Goal: Task Accomplishment & Management: Complete application form

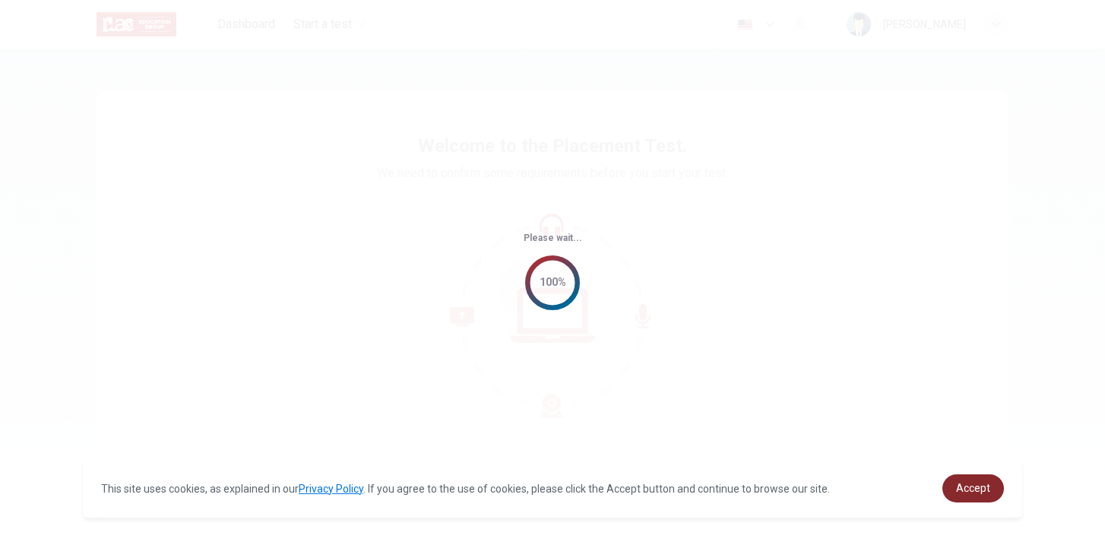
click at [969, 488] on span "Accept" at bounding box center [973, 488] width 34 height 12
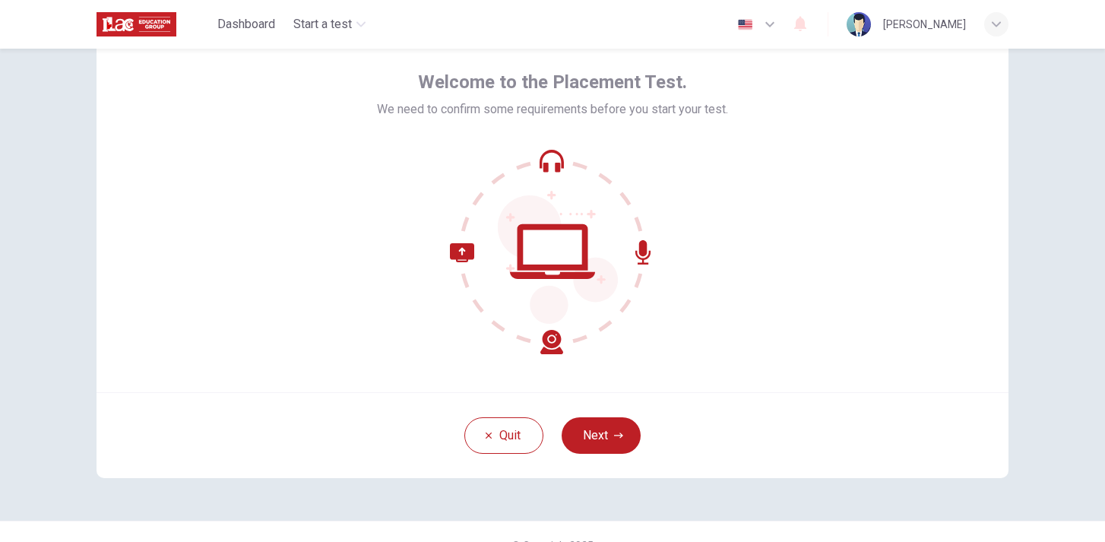
scroll to position [91, 0]
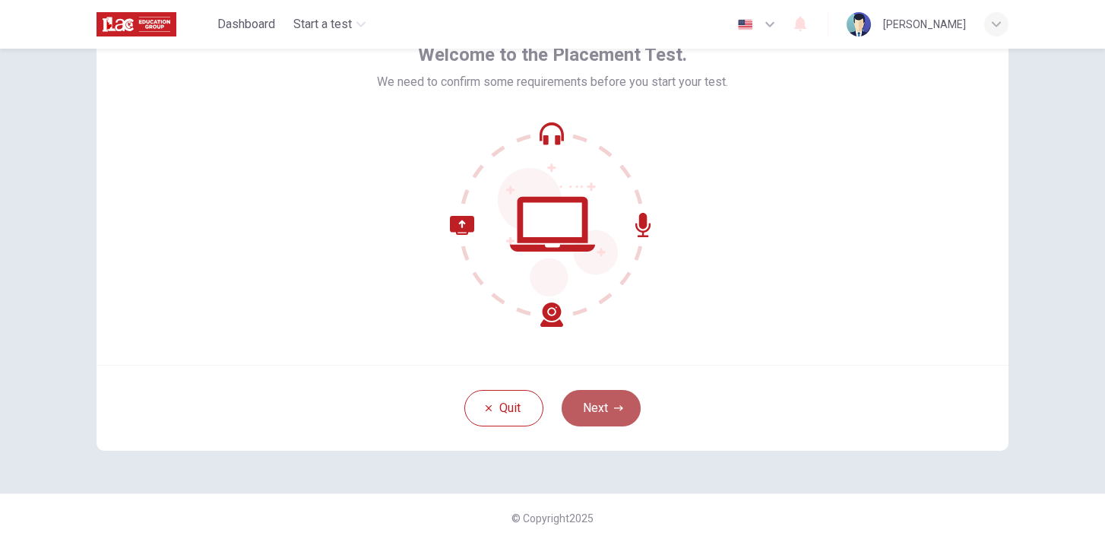
click at [626, 401] on button "Next" at bounding box center [601, 408] width 79 height 36
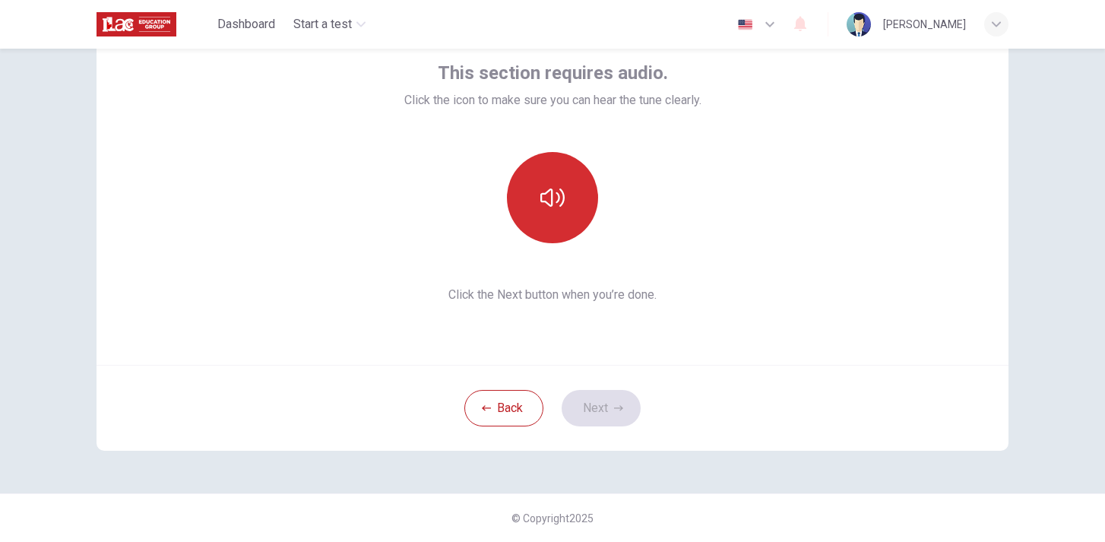
click at [588, 170] on button "button" at bounding box center [552, 197] width 91 height 91
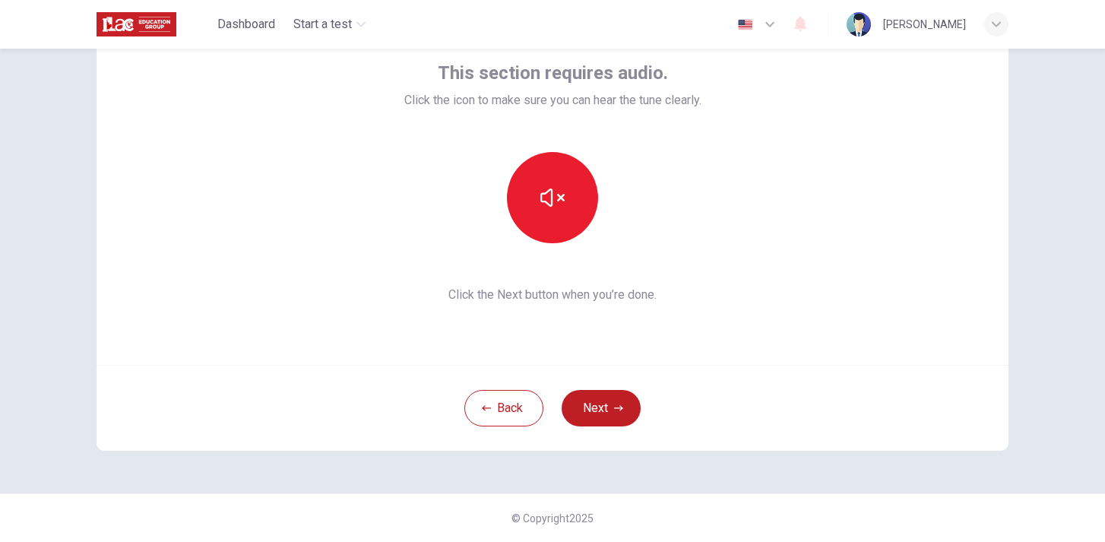
click at [669, 275] on div "This section requires audio. Click the icon to make sure you can hear the tune …" at bounding box center [552, 182] width 297 height 243
click at [614, 412] on icon "button" at bounding box center [618, 408] width 9 height 9
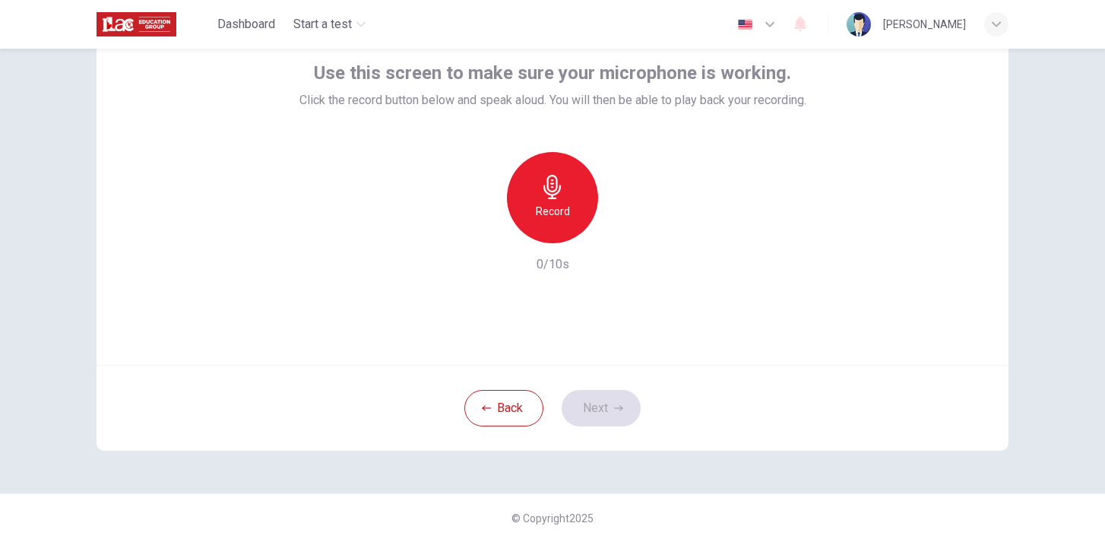
click at [592, 194] on div "Record" at bounding box center [552, 197] width 91 height 91
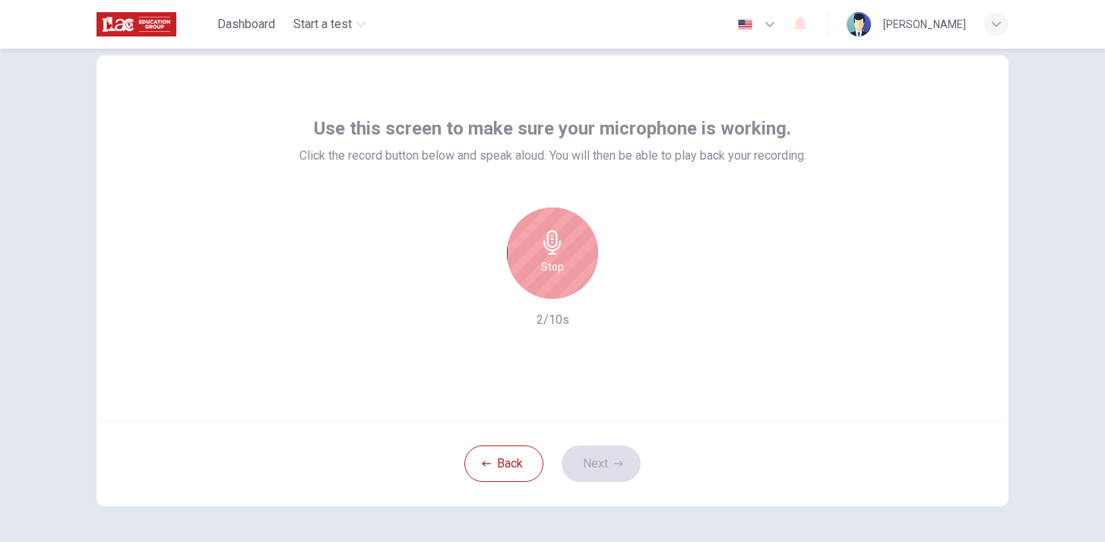
scroll to position [0, 0]
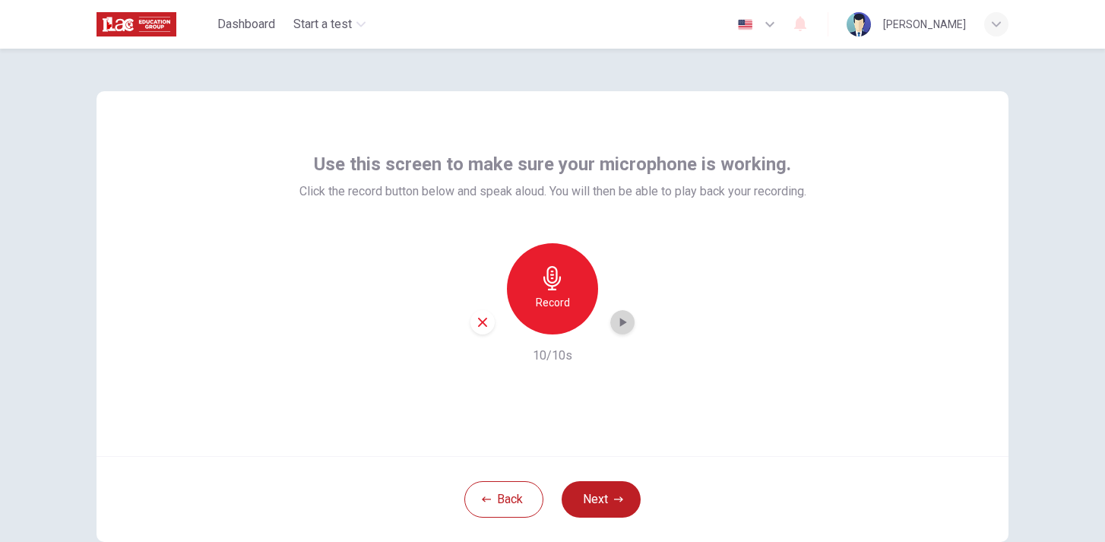
click at [628, 329] on icon "button" at bounding box center [622, 322] width 15 height 15
click at [667, 435] on div "Use this screen to make sure your microphone is working. Click the record butto…" at bounding box center [553, 273] width 912 height 365
click at [594, 500] on button "Next" at bounding box center [601, 499] width 79 height 36
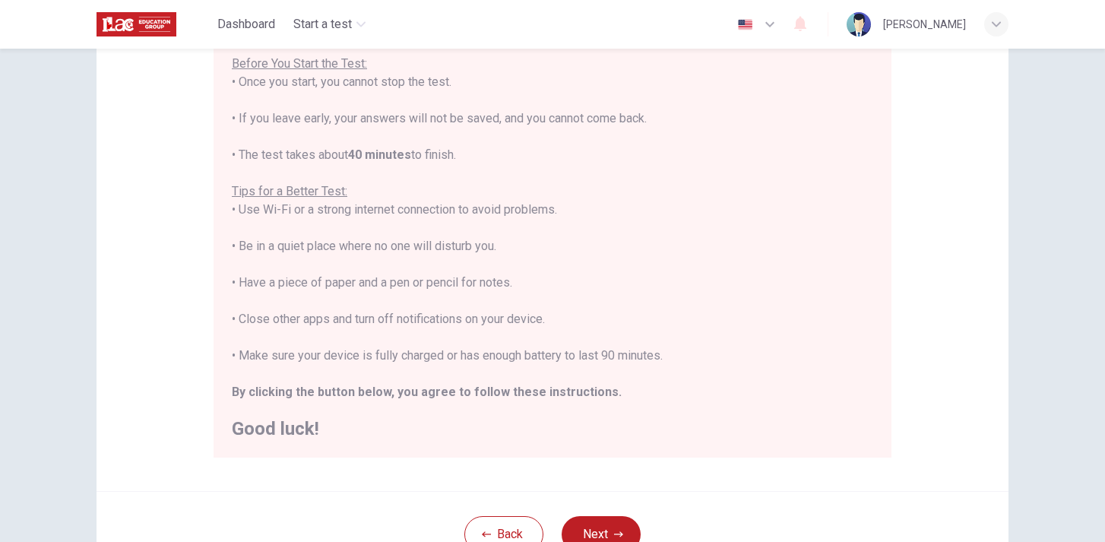
scroll to position [194, 0]
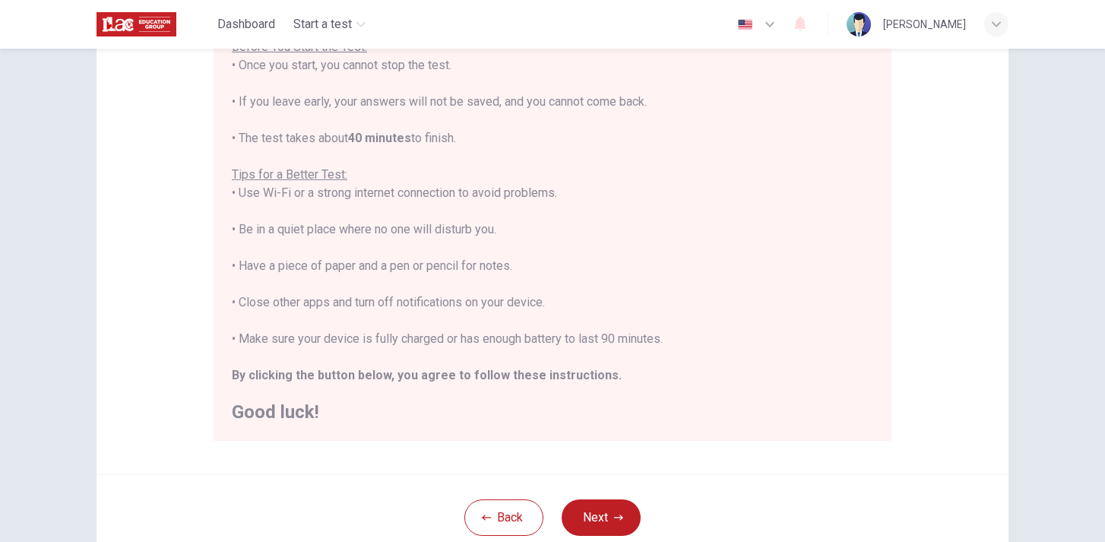
click at [600, 488] on div "Back Next" at bounding box center [553, 517] width 912 height 86
click at [600, 493] on div "Back Next" at bounding box center [553, 517] width 912 height 86
click at [601, 509] on button "Next" at bounding box center [601, 517] width 79 height 36
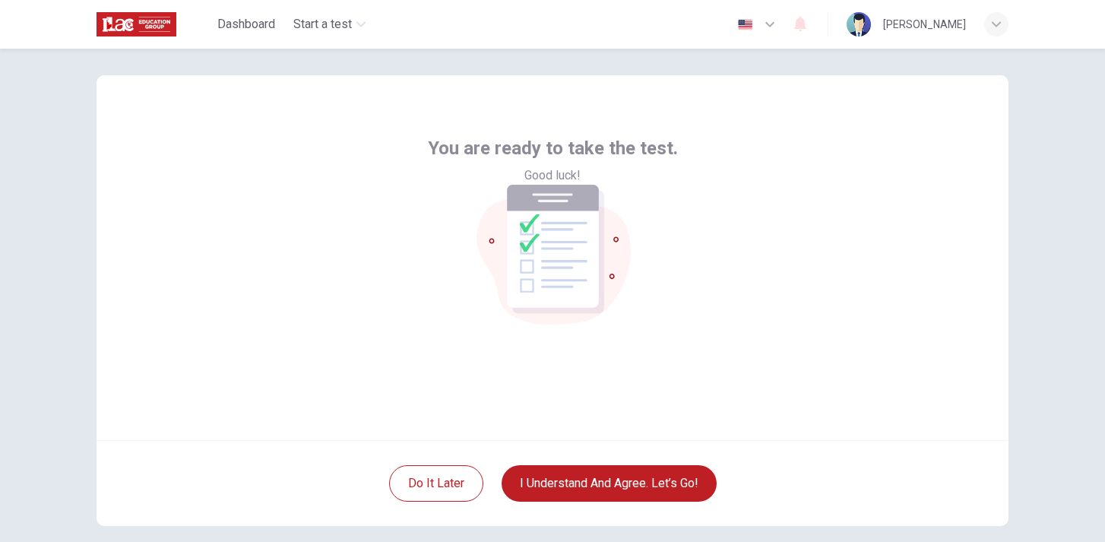
scroll to position [12, 0]
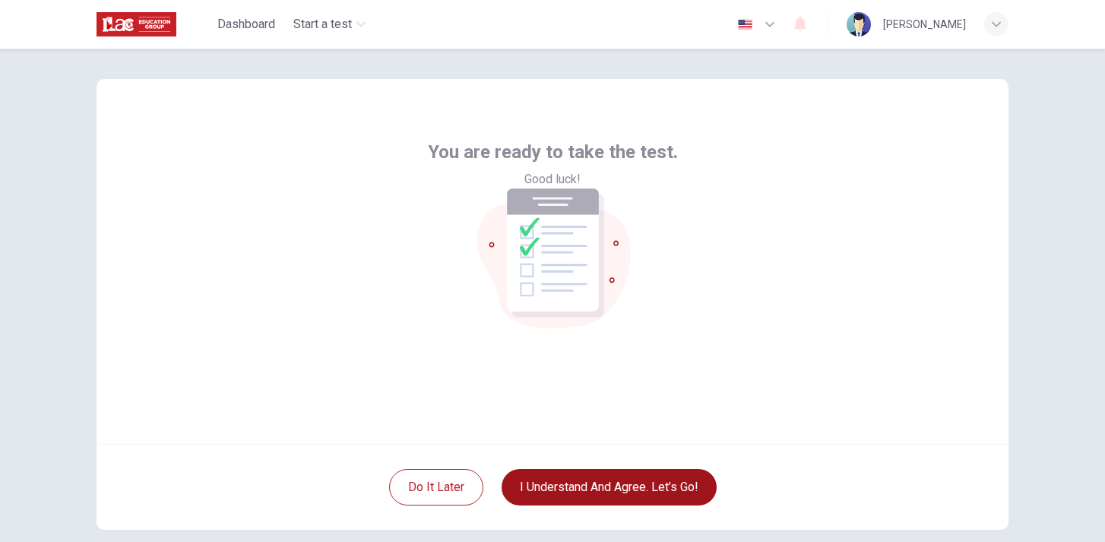
click at [564, 489] on button "I understand and agree. Let’s go!" at bounding box center [609, 487] width 215 height 36
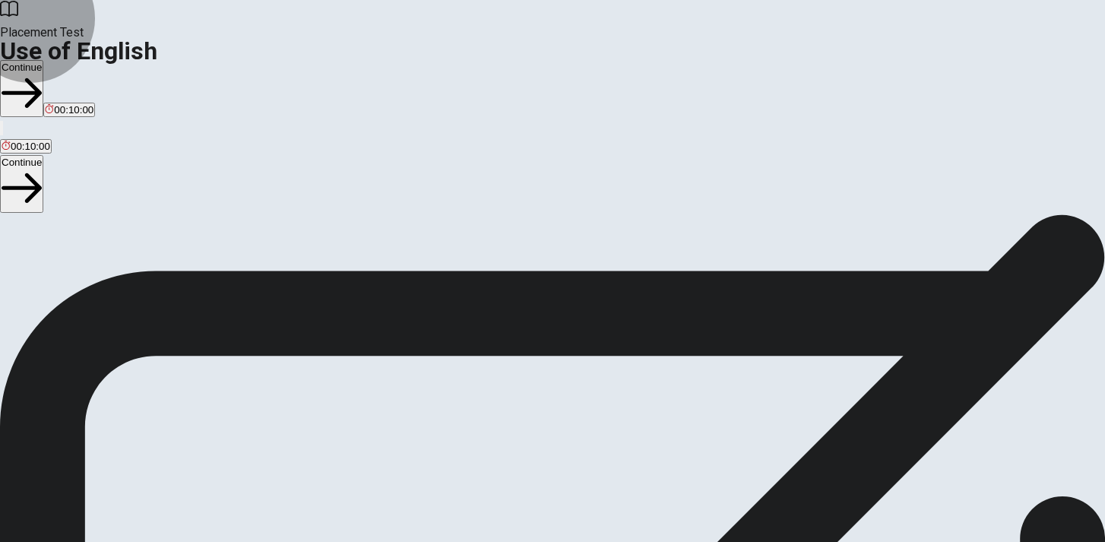
click at [43, 60] on button "Continue" at bounding box center [21, 88] width 43 height 57
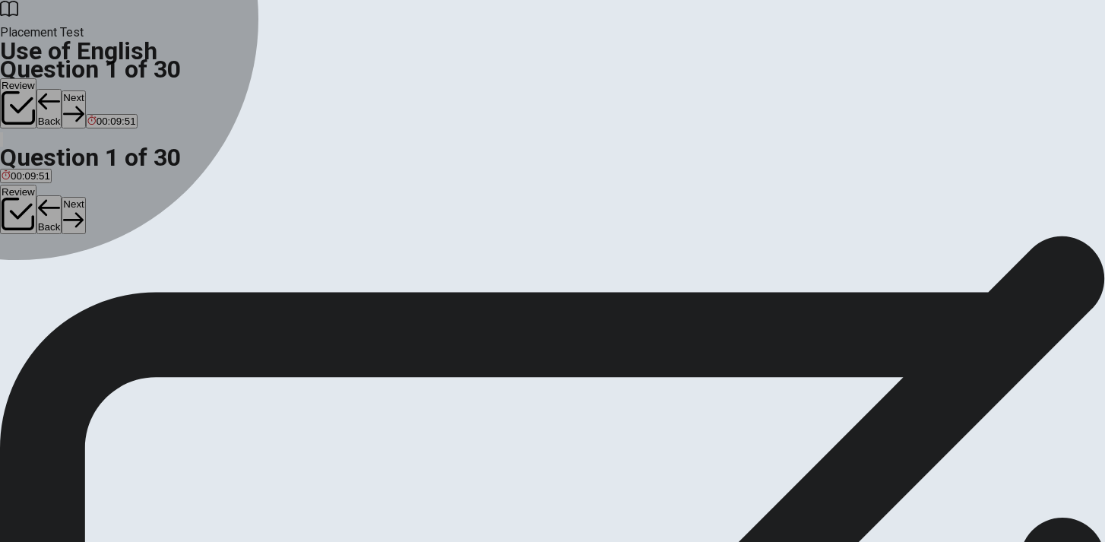
click at [68, 285] on div "B" at bounding box center [47, 279] width 43 height 11
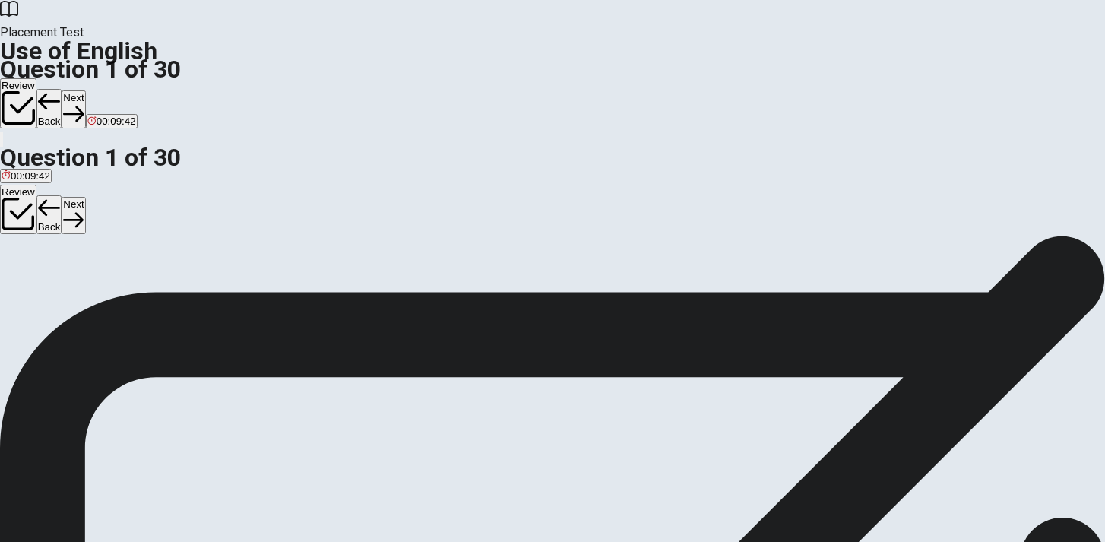
click at [85, 90] on button "Next" at bounding box center [74, 108] width 24 height 37
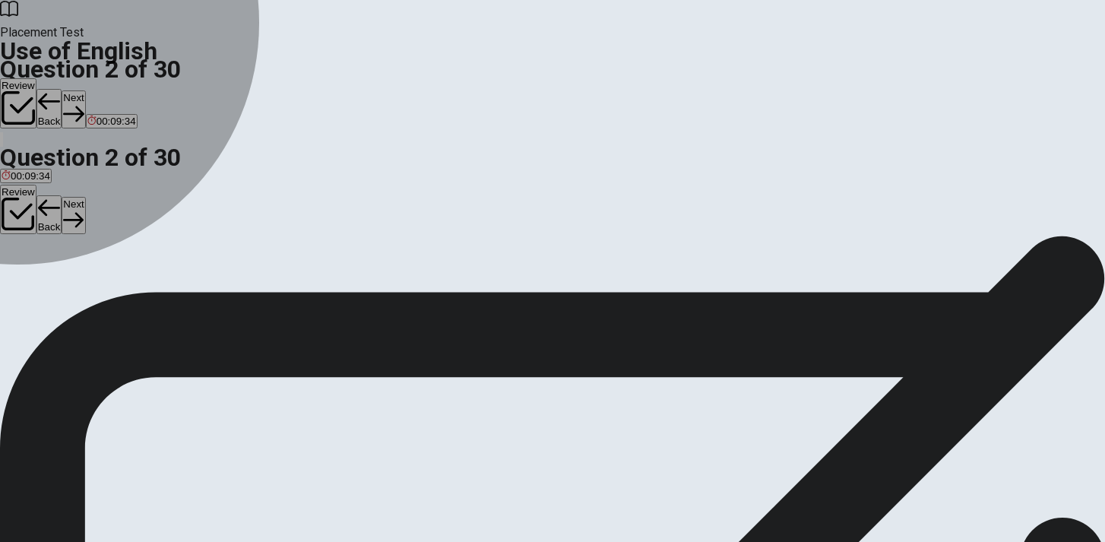
click at [110, 285] on div "D" at bounding box center [104, 279] width 14 height 11
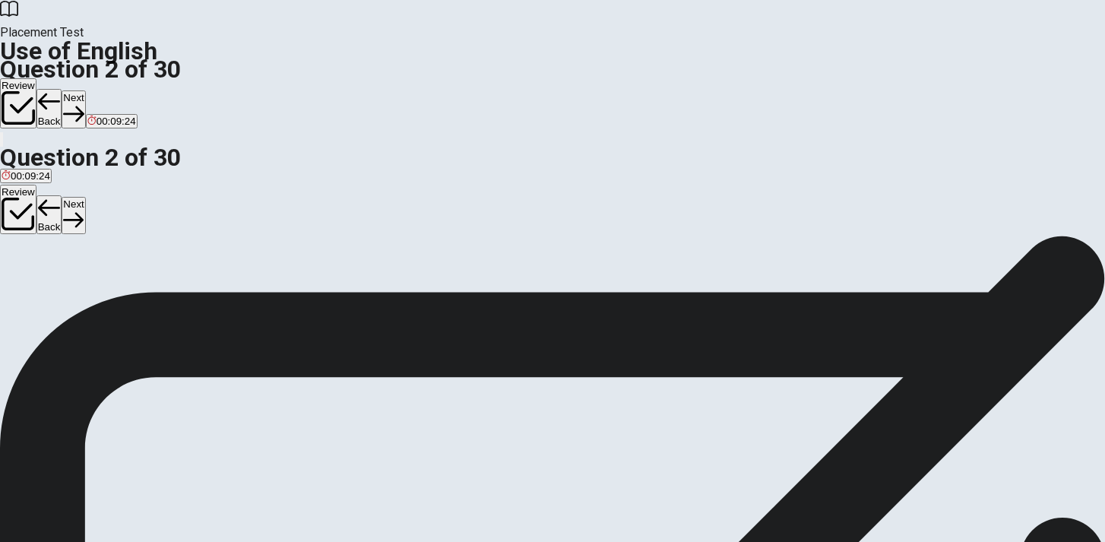
click at [85, 90] on button "Next" at bounding box center [74, 108] width 24 height 37
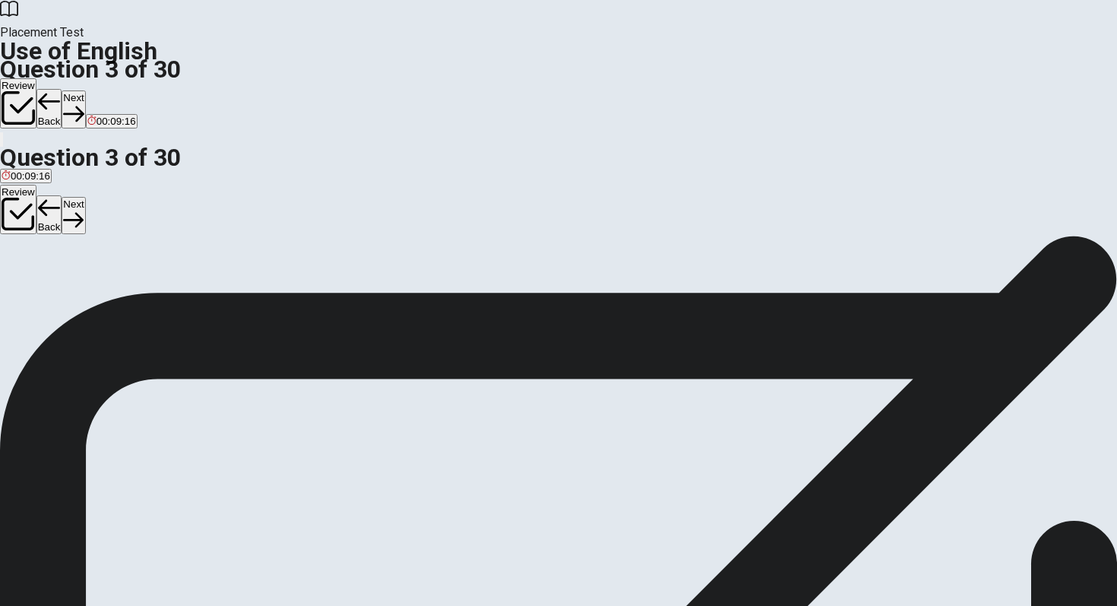
scroll to position [63, 0]
click at [27, 222] on div "B" at bounding box center [19, 216] width 14 height 11
click at [85, 90] on button "Next" at bounding box center [74, 108] width 24 height 37
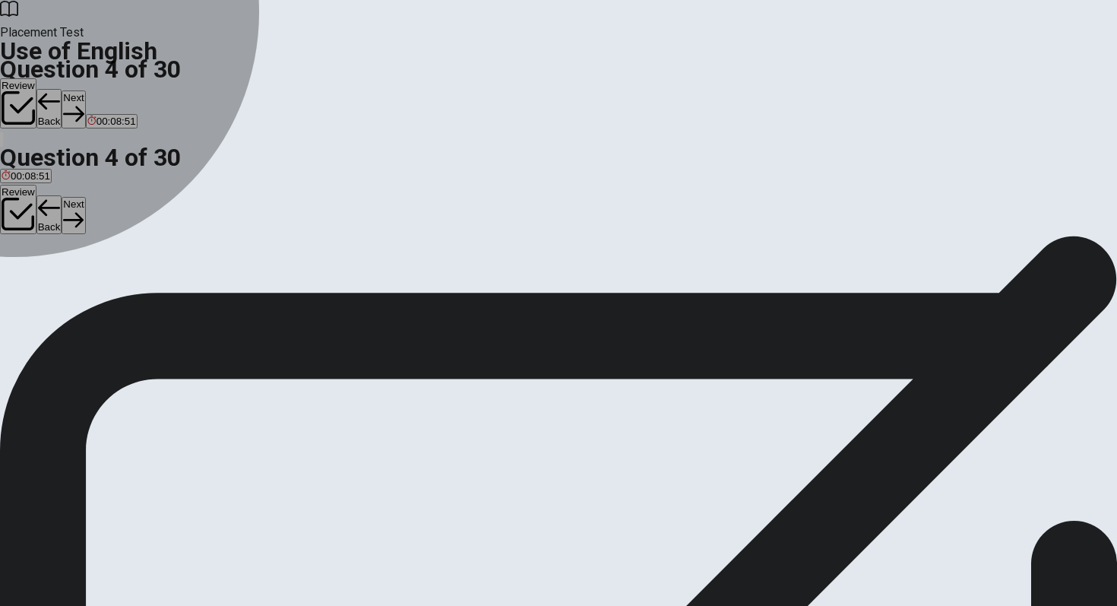
click at [89, 285] on div "D" at bounding box center [81, 279] width 15 height 11
click at [71, 285] on div "C" at bounding box center [59, 279] width 24 height 11
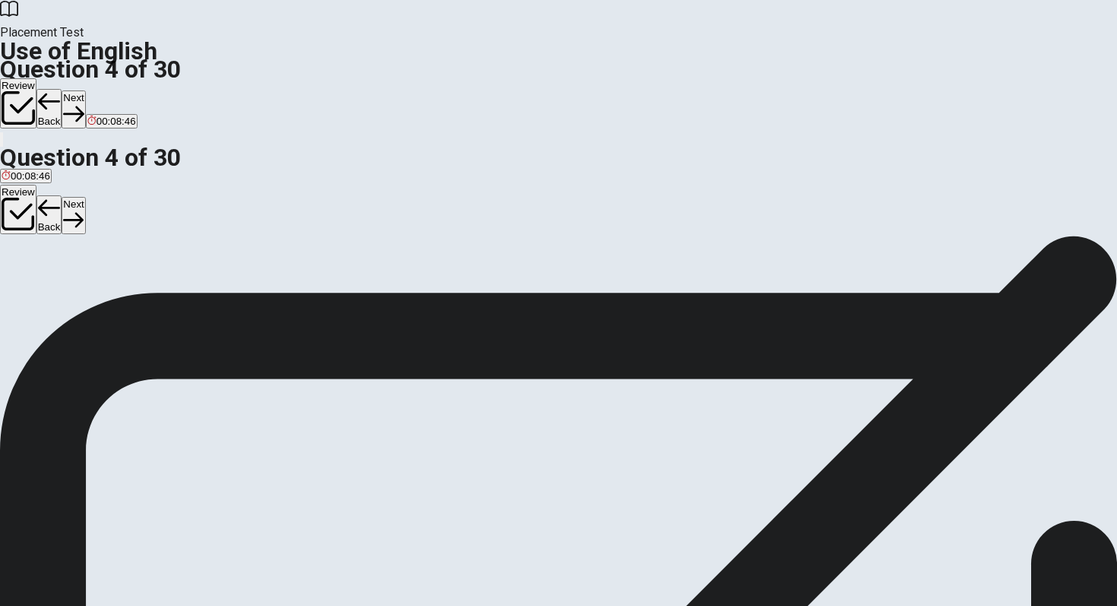
click at [44, 285] on div "B" at bounding box center [36, 279] width 16 height 11
click at [25, 274] on div "A" at bounding box center [14, 279] width 24 height 11
click at [85, 90] on button "Next" at bounding box center [74, 108] width 24 height 37
click at [29, 274] on div "A" at bounding box center [15, 279] width 27 height 11
click at [85, 90] on button "Next" at bounding box center [74, 108] width 24 height 37
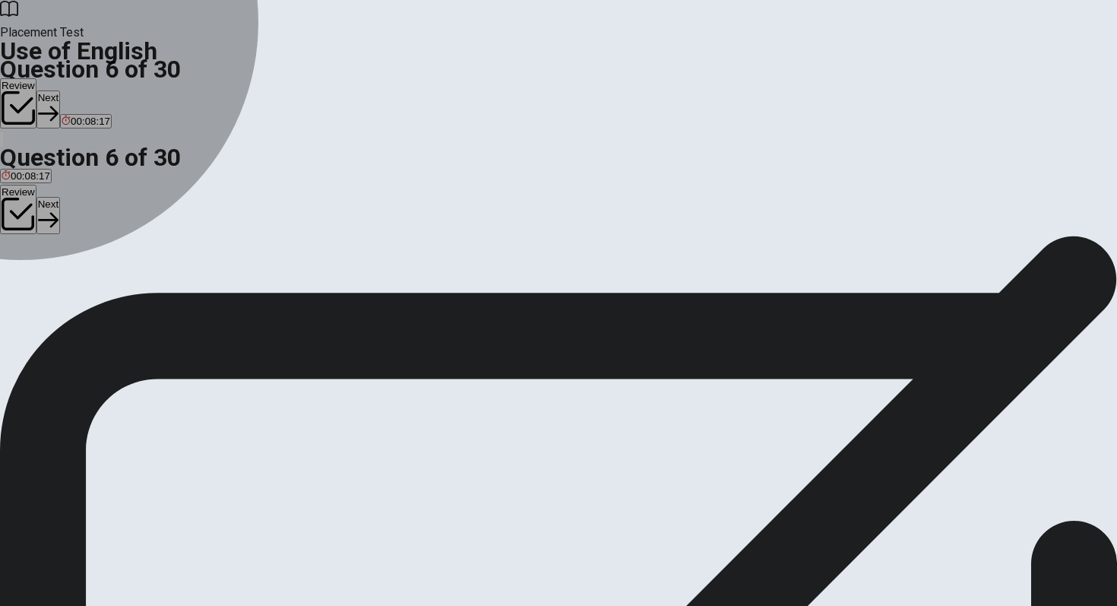
click at [112, 285] on div "D" at bounding box center [104, 279] width 17 height 11
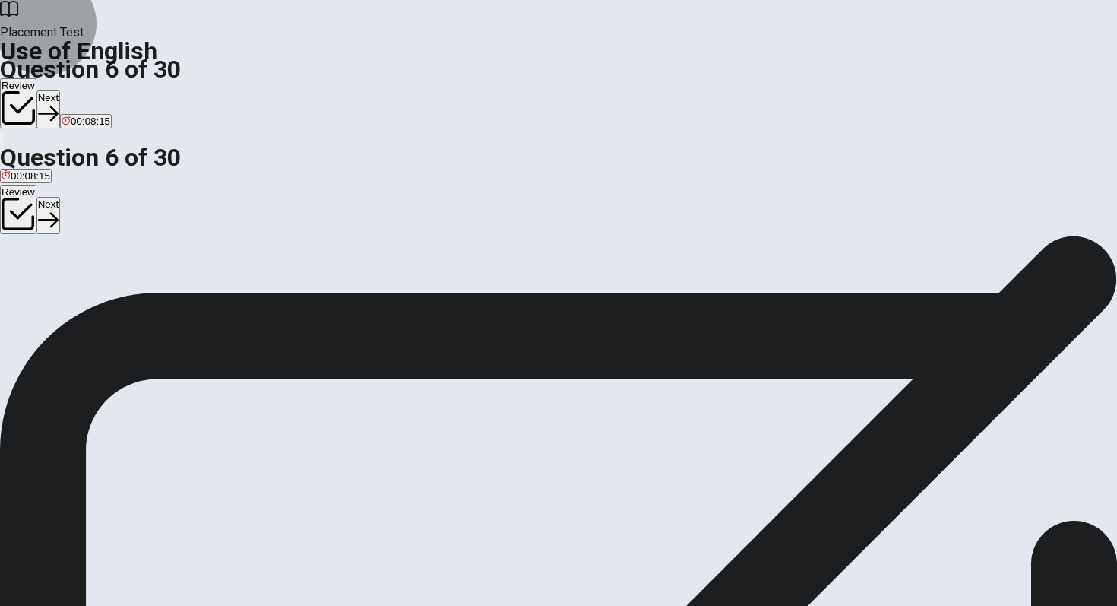
click at [60, 90] on button "Next" at bounding box center [48, 108] width 24 height 37
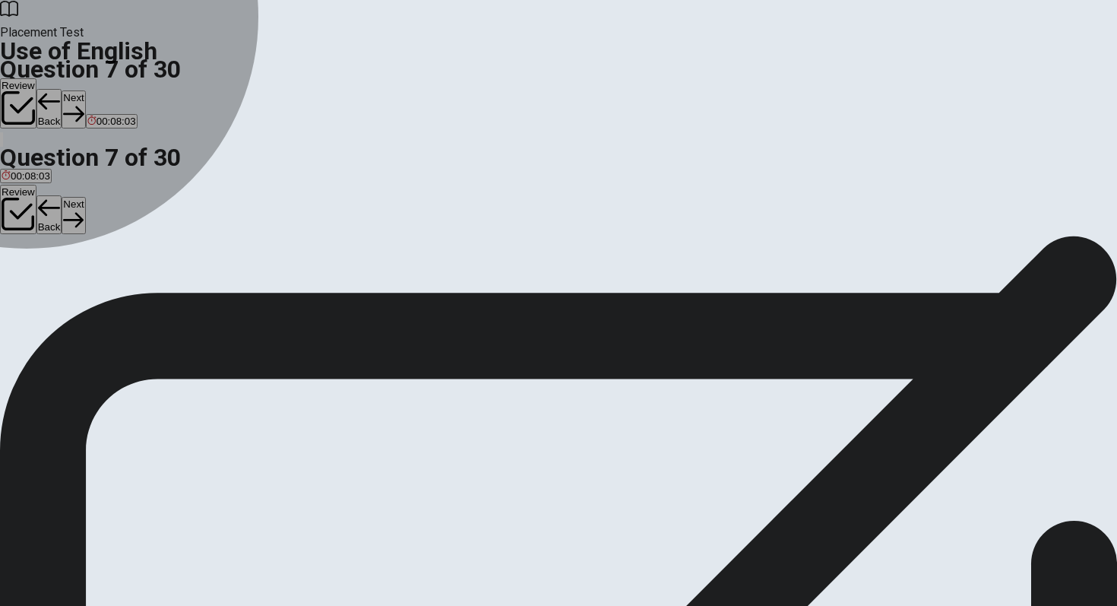
click at [72, 285] on div "C" at bounding box center [61, 279] width 22 height 11
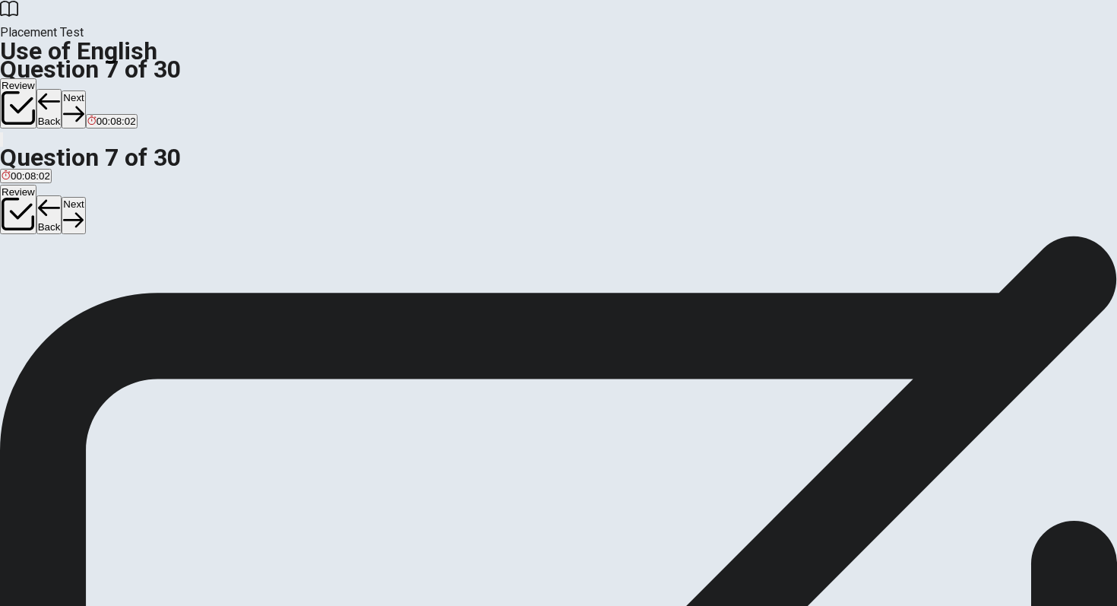
click at [85, 90] on button "Next" at bounding box center [74, 108] width 24 height 37
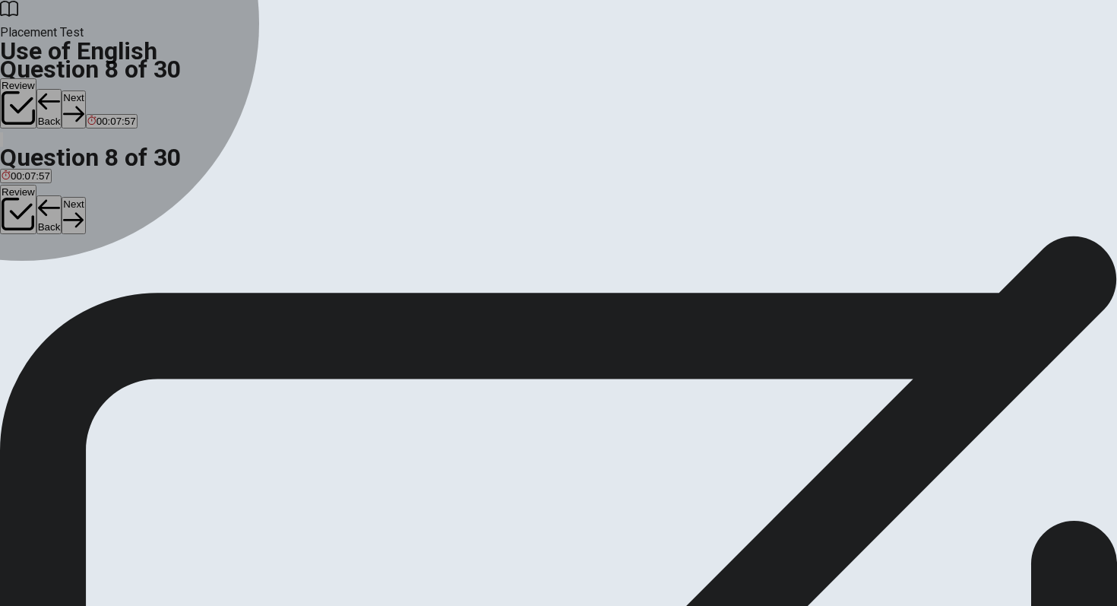
click at [64, 285] on div "C" at bounding box center [54, 279] width 17 height 11
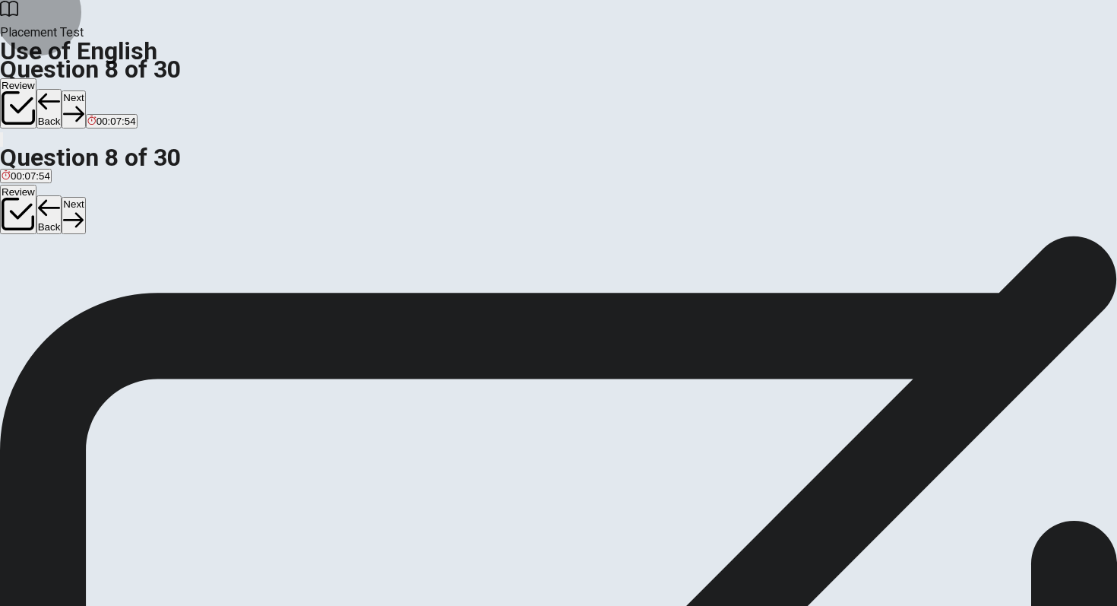
click at [85, 90] on button "Next" at bounding box center [74, 108] width 24 height 37
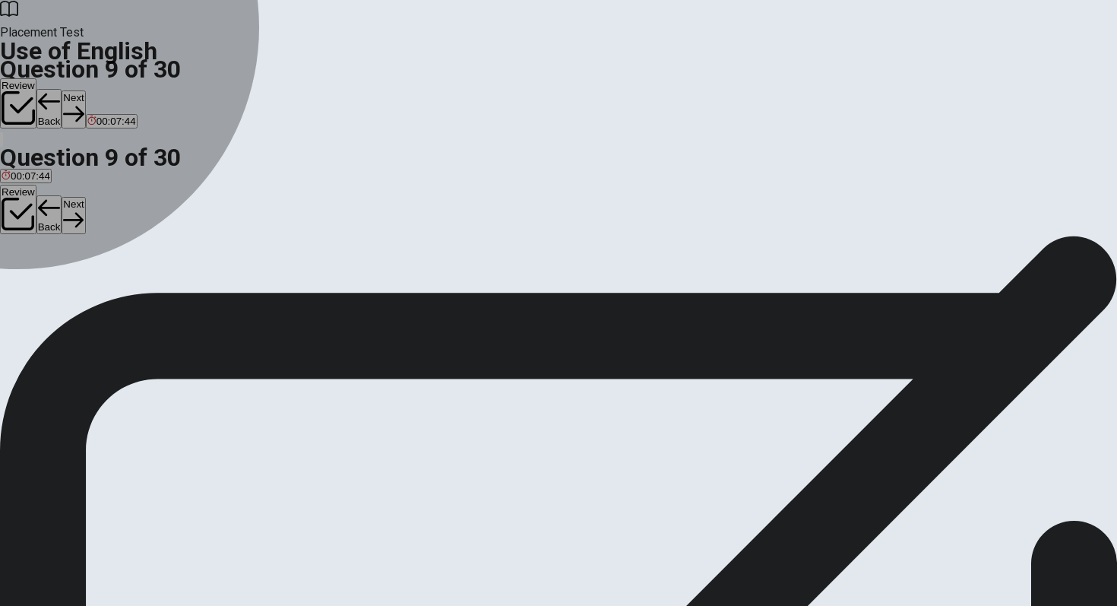
click at [41, 285] on div "B" at bounding box center [34, 279] width 14 height 11
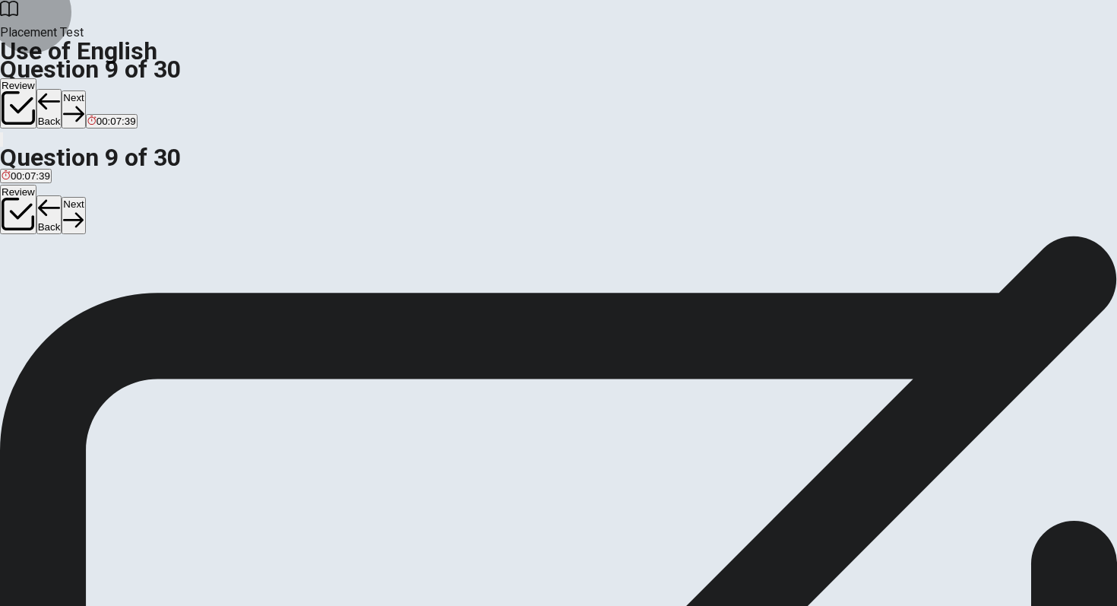
click at [85, 90] on button "Next" at bounding box center [74, 108] width 24 height 37
click at [38, 285] on div "B" at bounding box center [32, 279] width 11 height 11
click at [85, 90] on button "Next" at bounding box center [74, 108] width 24 height 37
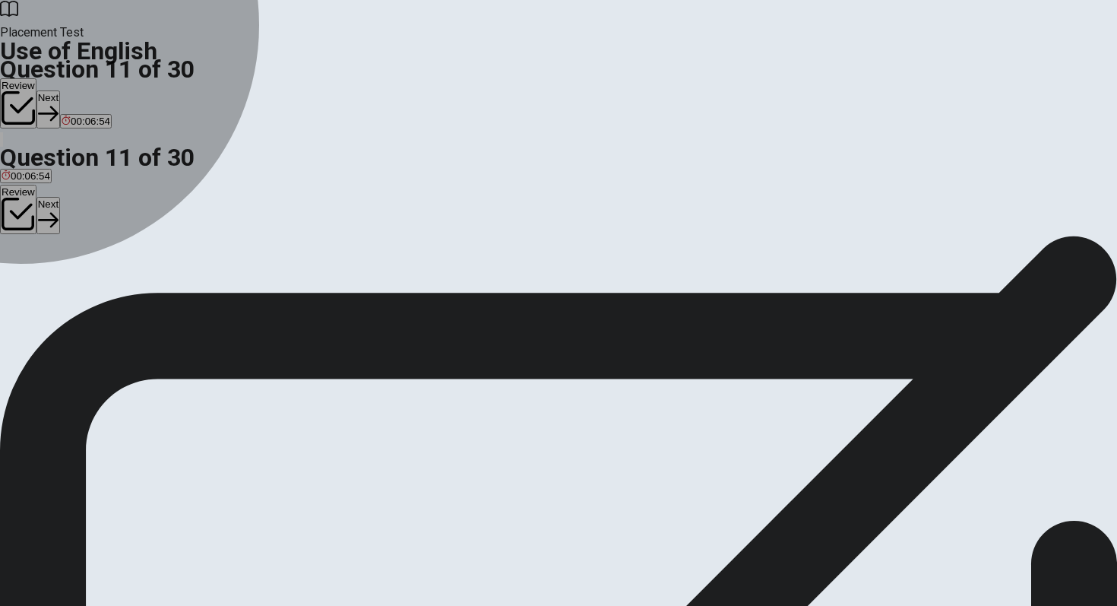
click at [288, 285] on div "D" at bounding box center [249, 279] width 78 height 11
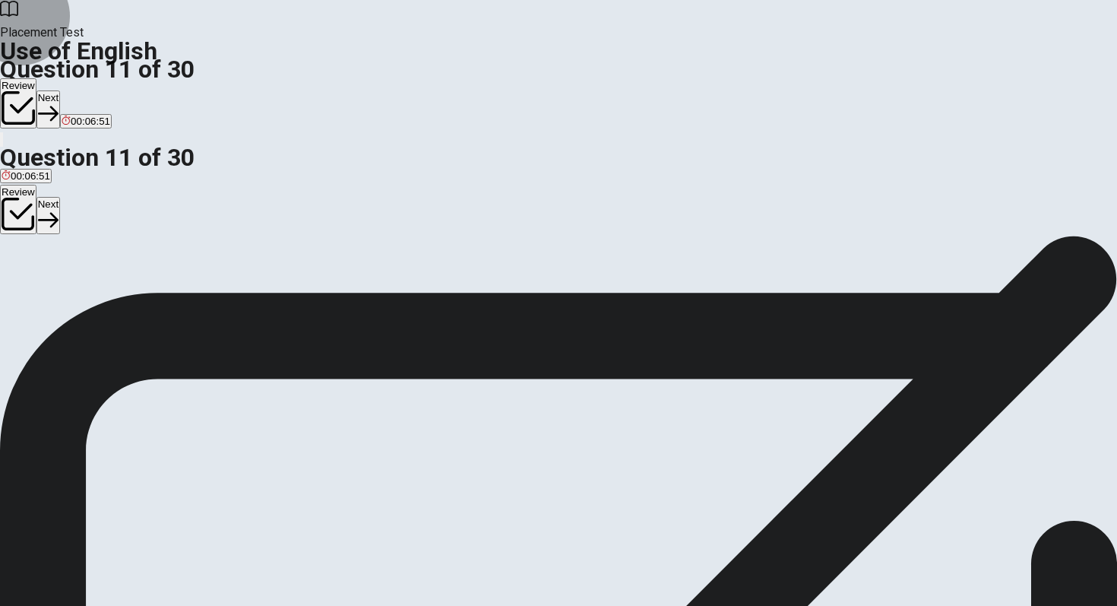
click at [60, 90] on button "Next" at bounding box center [48, 108] width 24 height 37
click at [188, 285] on div "D" at bounding box center [166, 279] width 43 height 11
click at [85, 90] on button "Next" at bounding box center [74, 108] width 24 height 37
click at [83, 285] on div "B" at bounding box center [60, 279] width 45 height 11
click at [85, 90] on button "Next" at bounding box center [74, 108] width 24 height 37
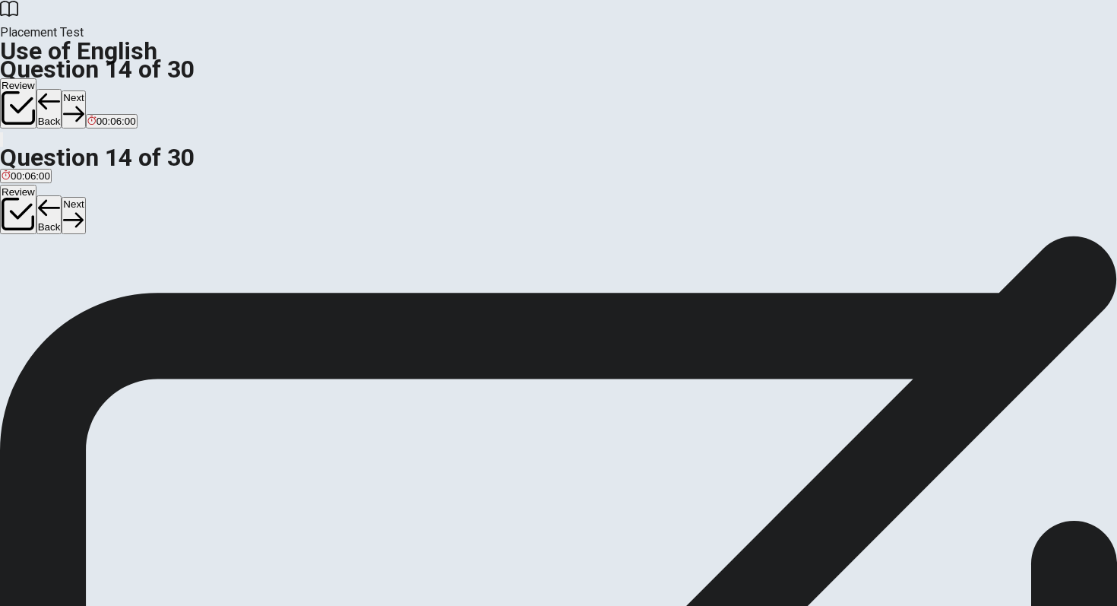
click at [128, 285] on div "C" at bounding box center [99, 279] width 59 height 11
click at [85, 90] on button "Next" at bounding box center [74, 108] width 24 height 37
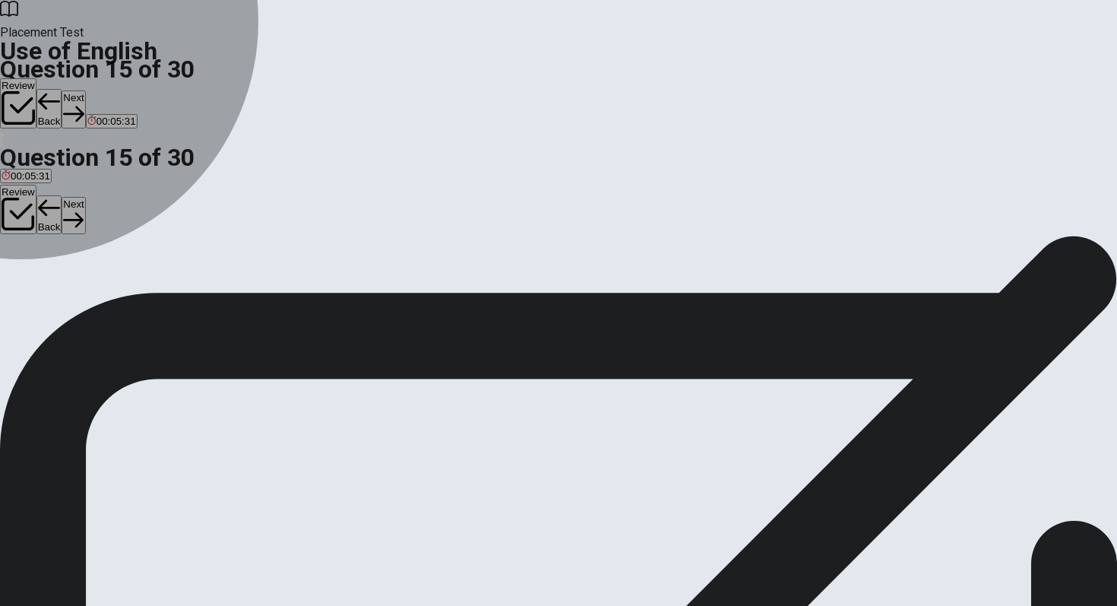
click at [147, 285] on div "D" at bounding box center [129, 279] width 35 height 11
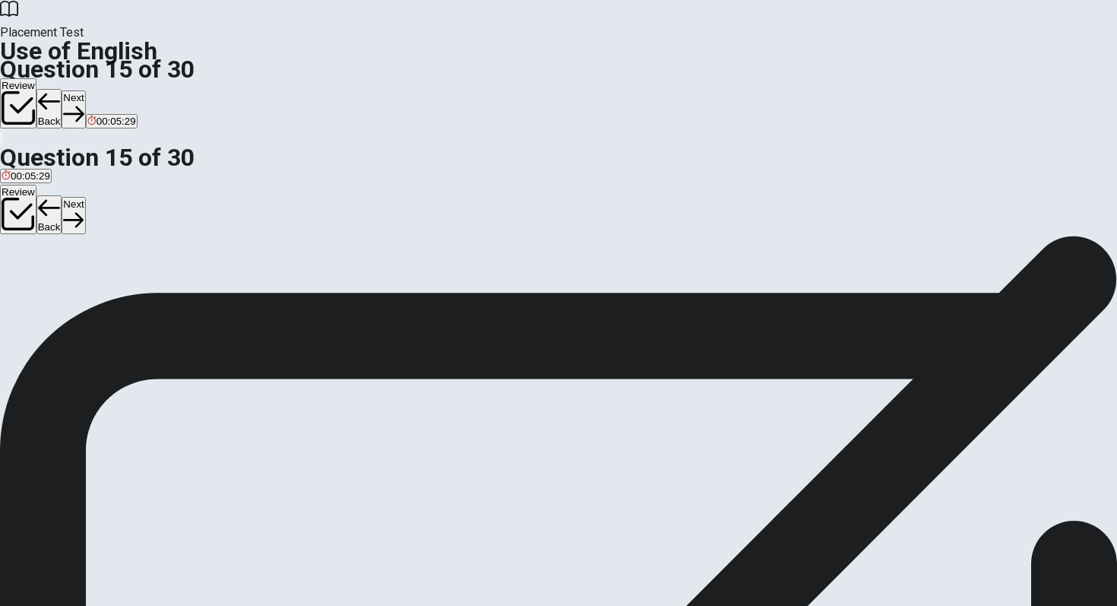
click at [806, 78] on div "Review Back Next 00:05:29" at bounding box center [558, 113] width 1117 height 70
click at [85, 90] on button "Next" at bounding box center [74, 108] width 24 height 37
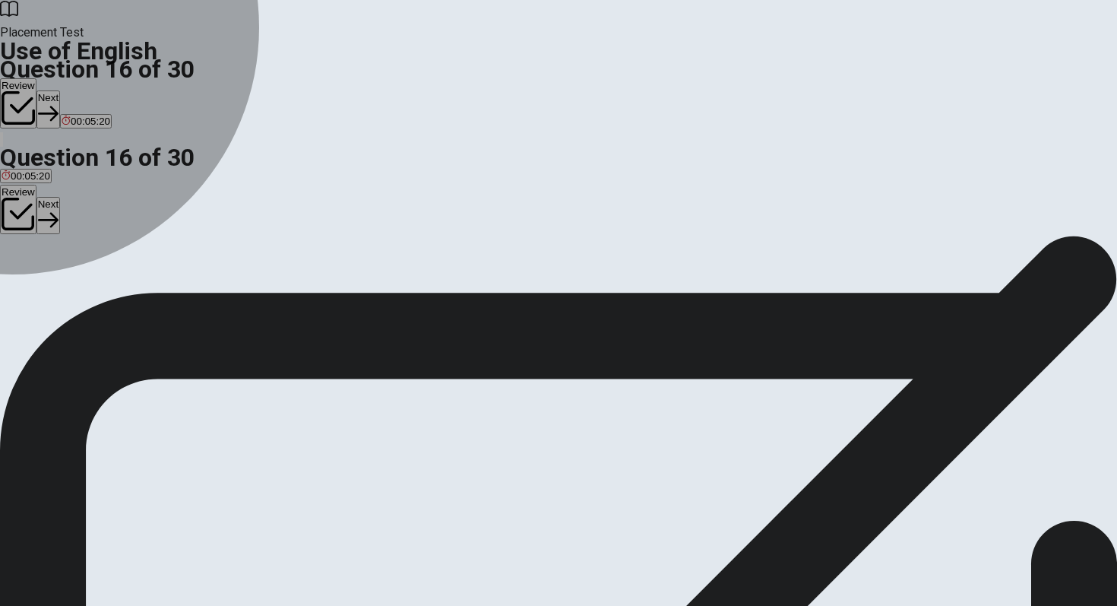
click at [106, 285] on div "D" at bounding box center [90, 279] width 33 height 11
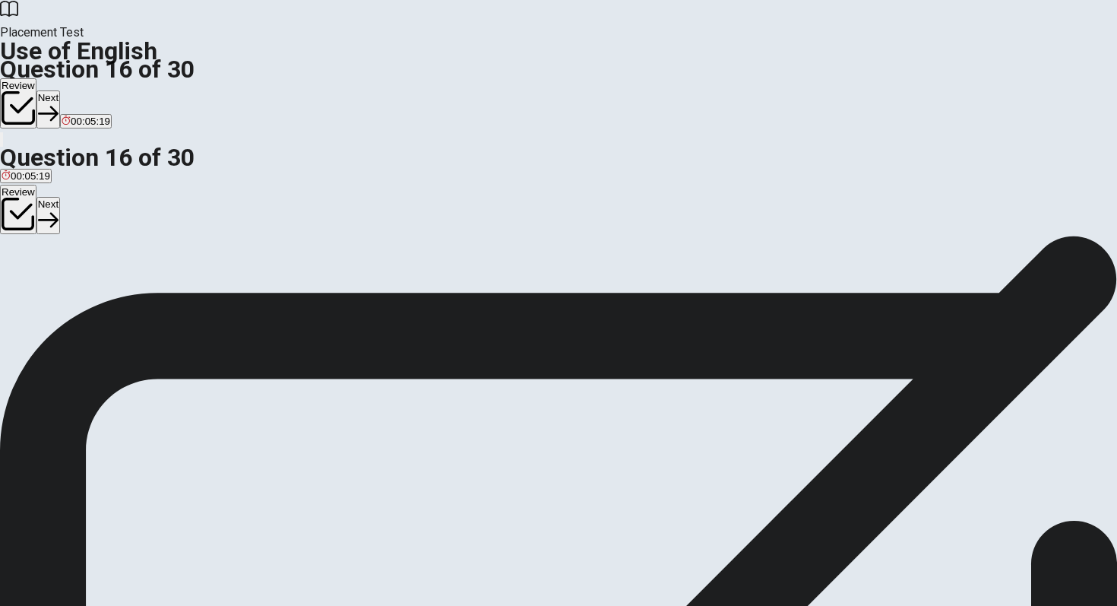
click at [60, 90] on button "Next" at bounding box center [48, 108] width 24 height 37
click at [99, 285] on div "C" at bounding box center [77, 279] width 43 height 11
click at [85, 90] on button "Next" at bounding box center [74, 108] width 24 height 37
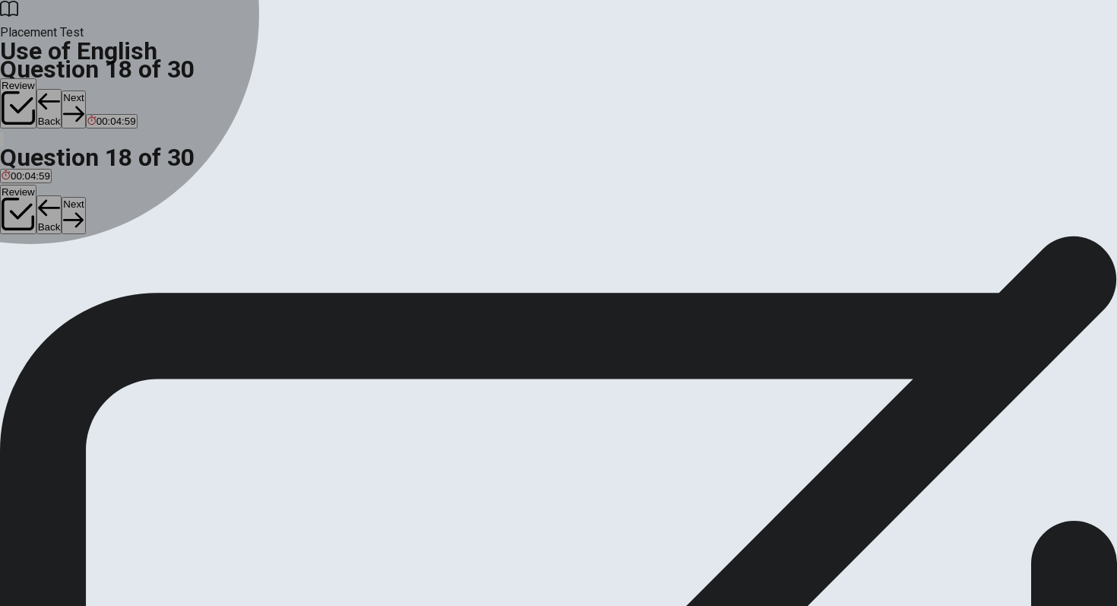
click at [52, 292] on button "B open" at bounding box center [40, 285] width 26 height 26
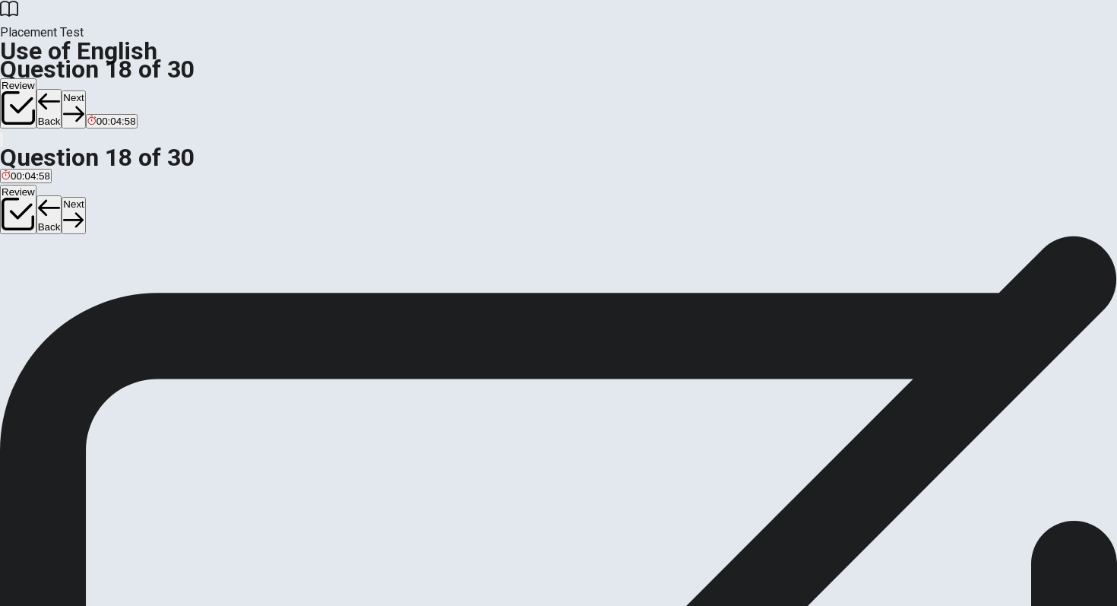
click at [85, 90] on button "Next" at bounding box center [74, 108] width 24 height 37
click at [56, 285] on div "B" at bounding box center [45, 279] width 22 height 11
click at [85, 90] on button "Next" at bounding box center [74, 108] width 24 height 37
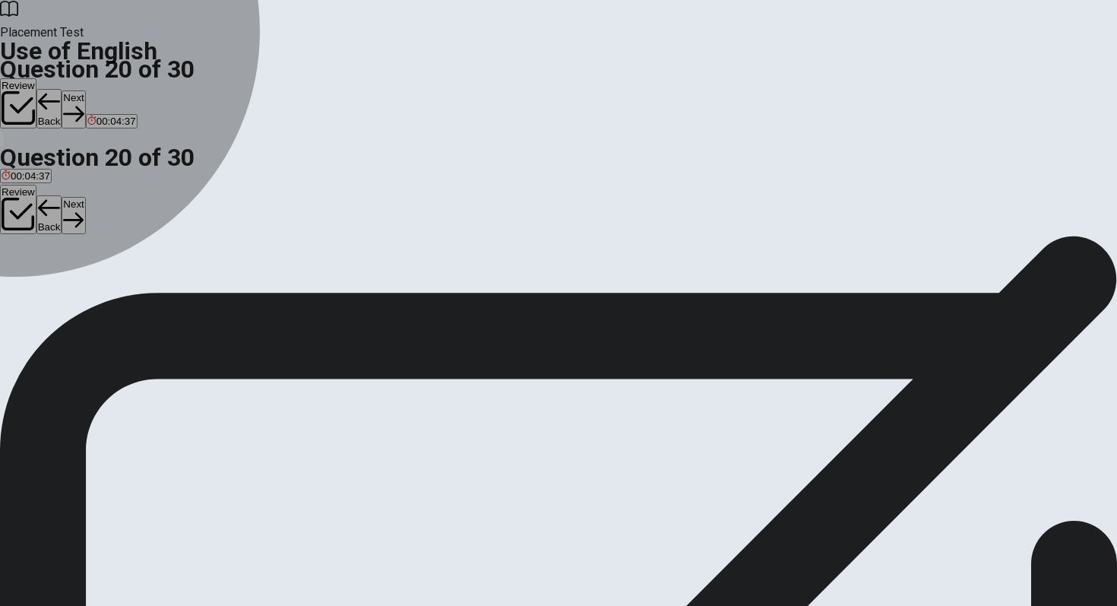
click at [86, 298] on button "D Could" at bounding box center [71, 285] width 30 height 26
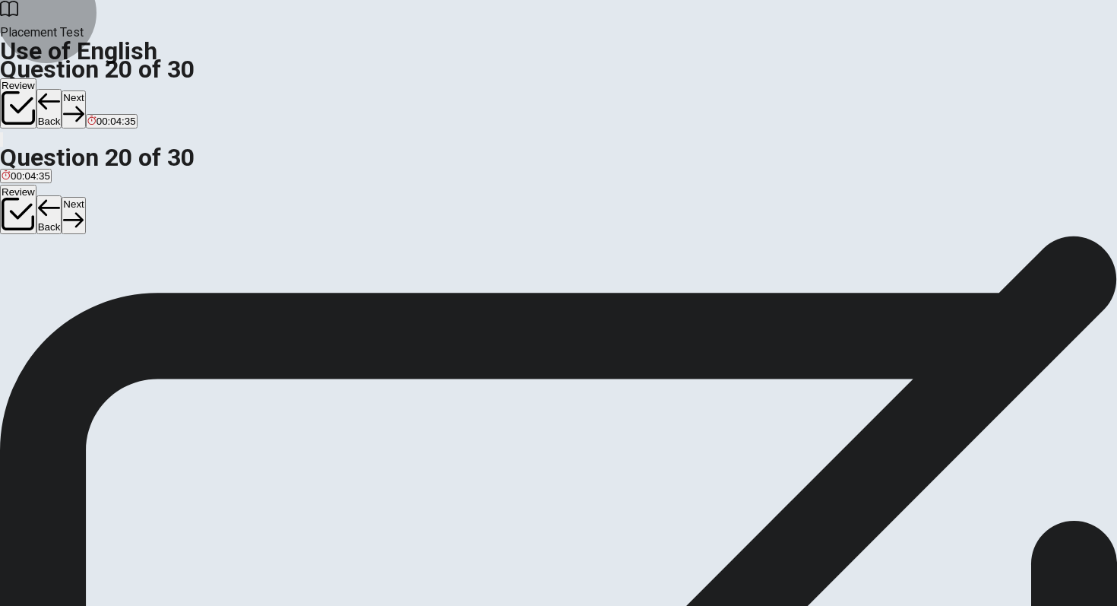
click at [84, 103] on icon "button" at bounding box center [73, 113] width 21 height 21
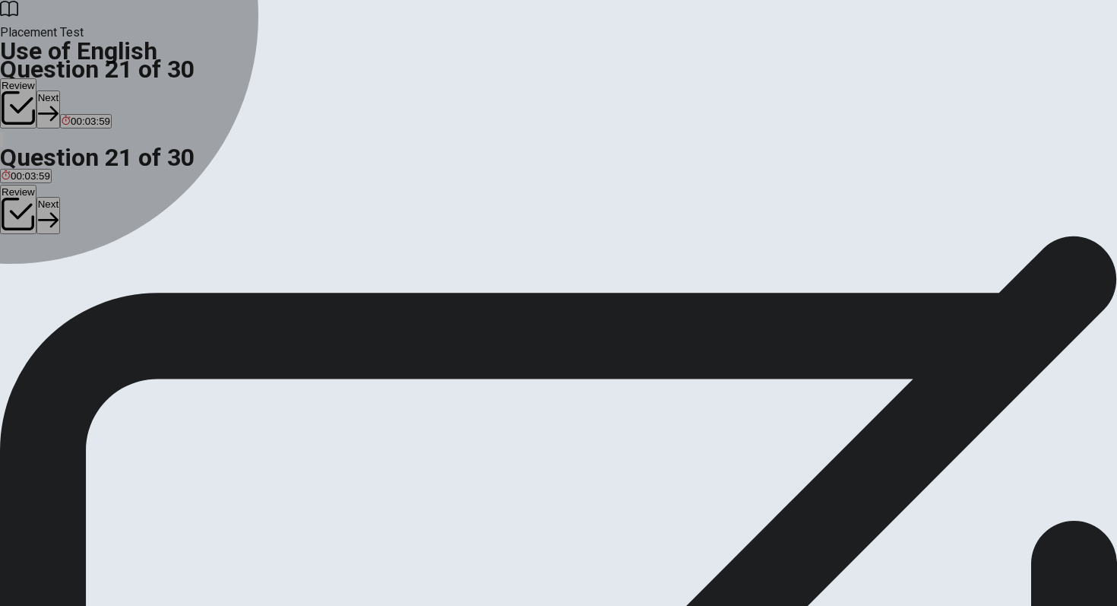
click at [27, 274] on div "A" at bounding box center [14, 279] width 25 height 11
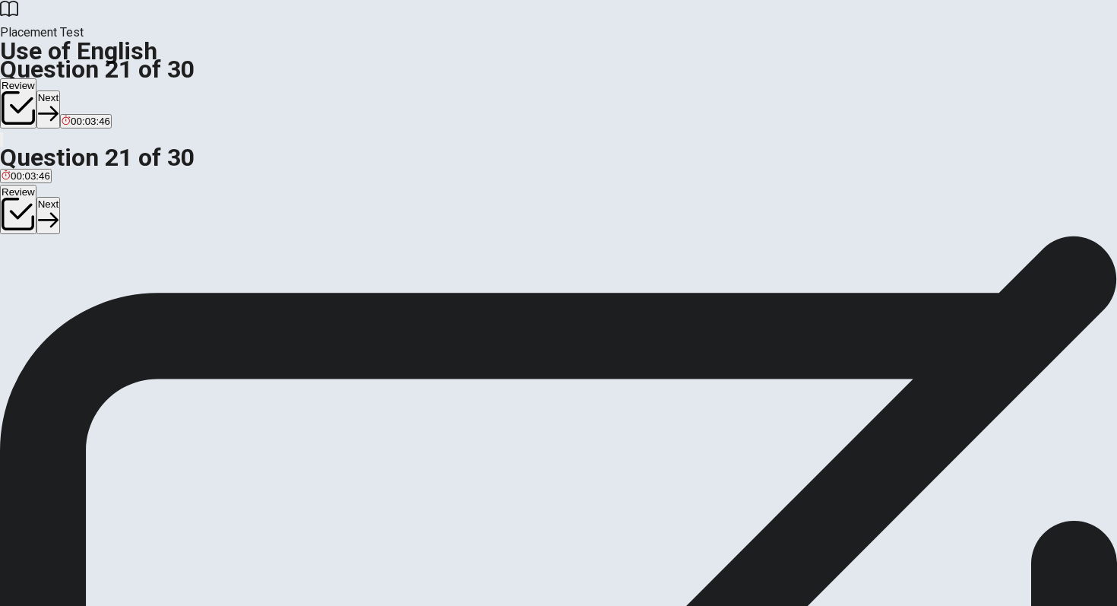
click at [137, 285] on div "D" at bounding box center [120, 279] width 33 height 11
click at [60, 90] on button "Next" at bounding box center [48, 108] width 24 height 37
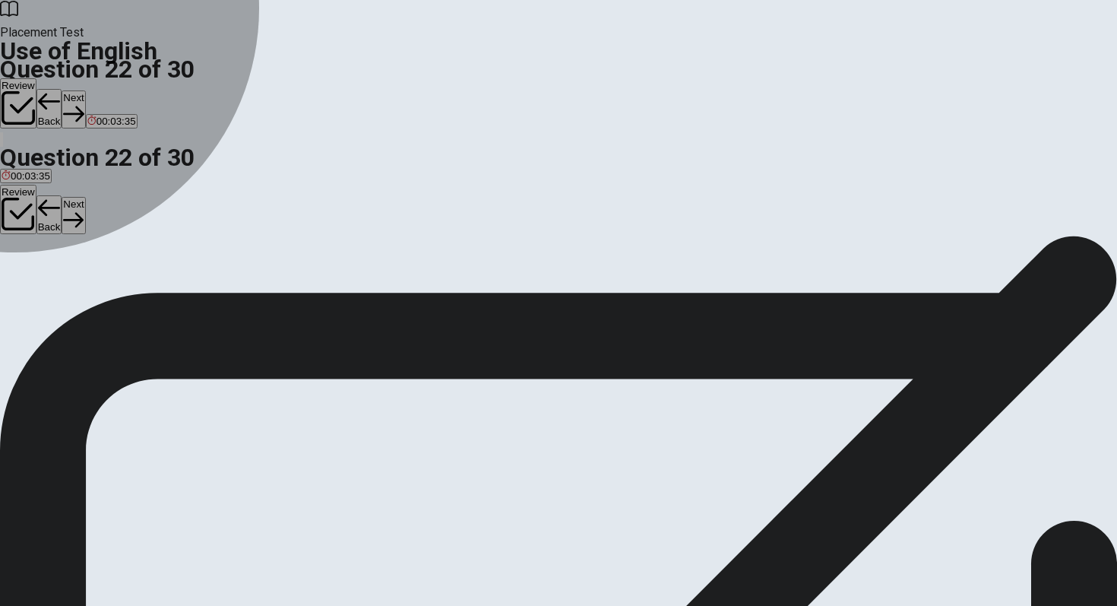
click at [52, 285] on div "C" at bounding box center [41, 279] width 22 height 11
click at [9, 274] on div "A" at bounding box center [6, 279] width 8 height 11
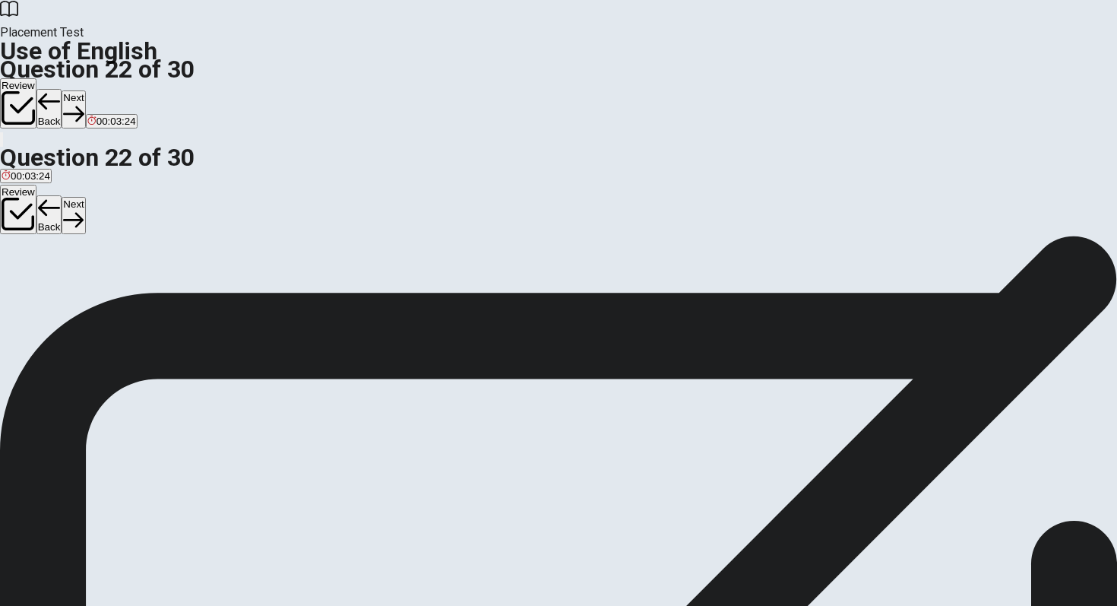
click at [52, 285] on div "C" at bounding box center [41, 279] width 22 height 11
click at [85, 90] on button "Next" at bounding box center [74, 108] width 24 height 37
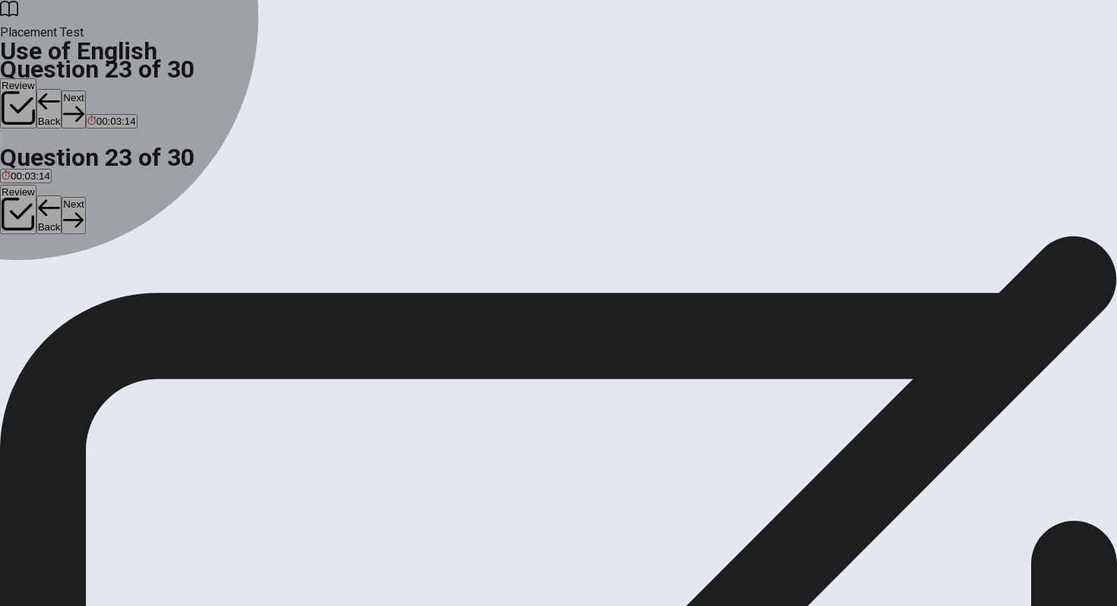
click at [56, 285] on div "B" at bounding box center [45, 279] width 22 height 11
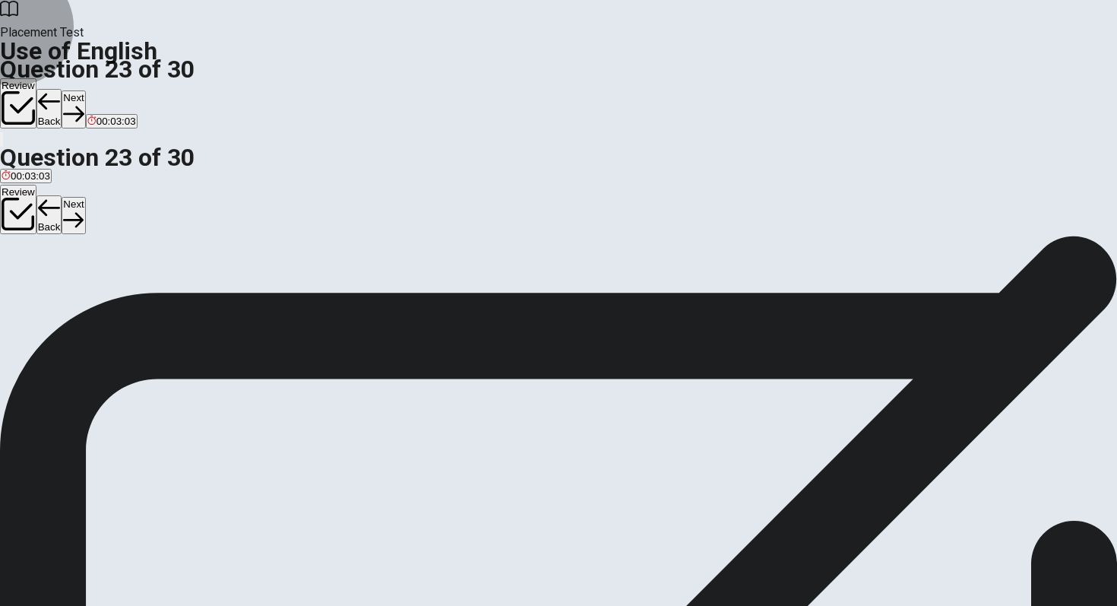
click at [85, 90] on button "Next" at bounding box center [74, 108] width 24 height 37
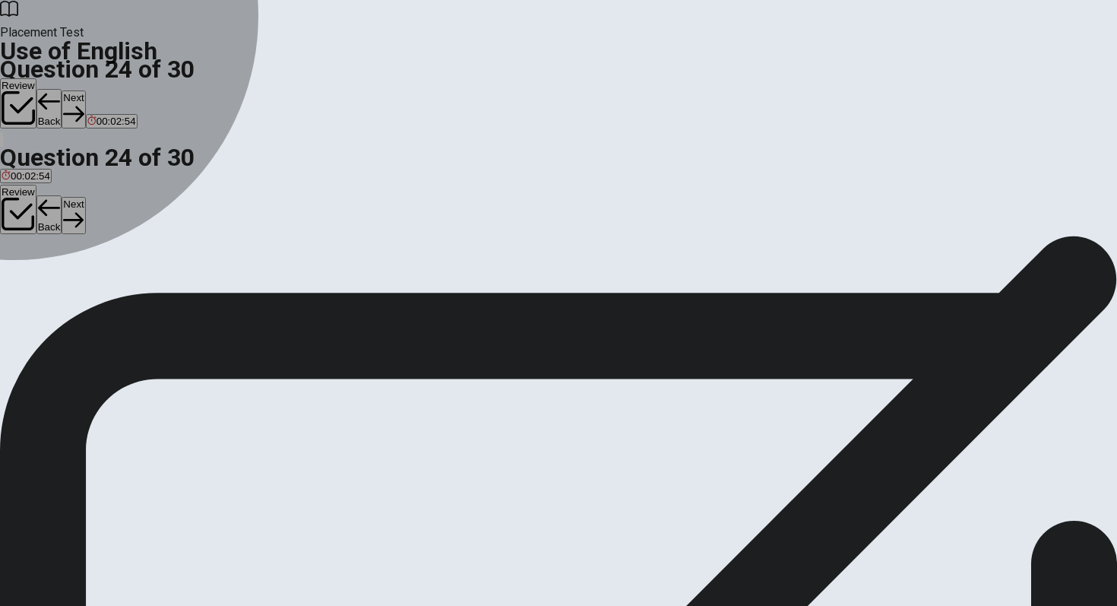
click at [59, 285] on div "C" at bounding box center [50, 279] width 18 height 11
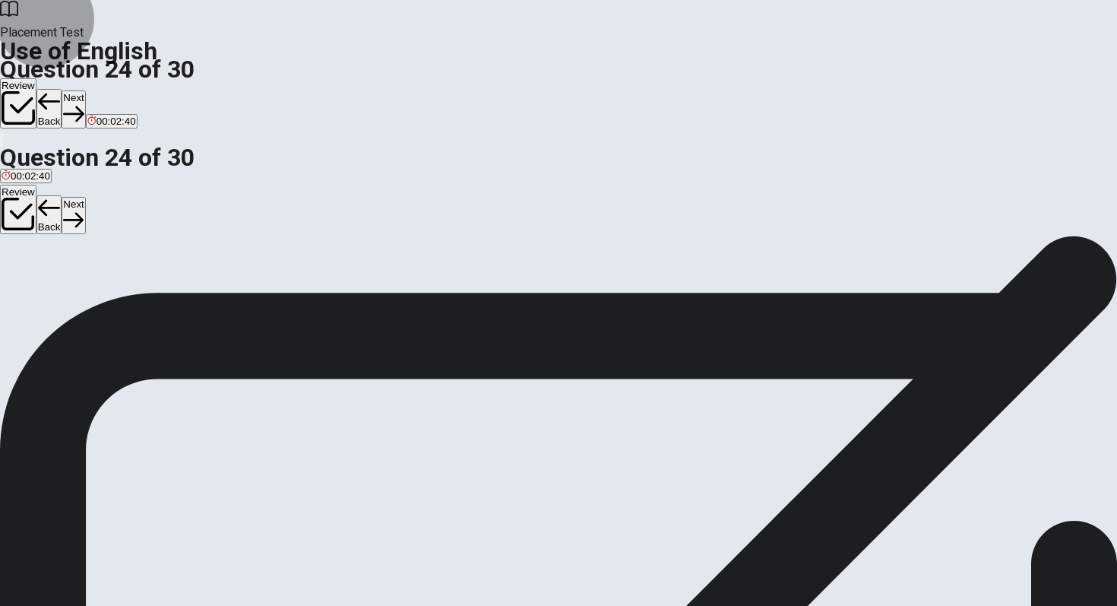
click at [84, 103] on icon "button" at bounding box center [73, 113] width 21 height 21
click at [75, 298] on button "C kind" at bounding box center [64, 285] width 21 height 26
click at [85, 90] on button "Next" at bounding box center [74, 108] width 24 height 37
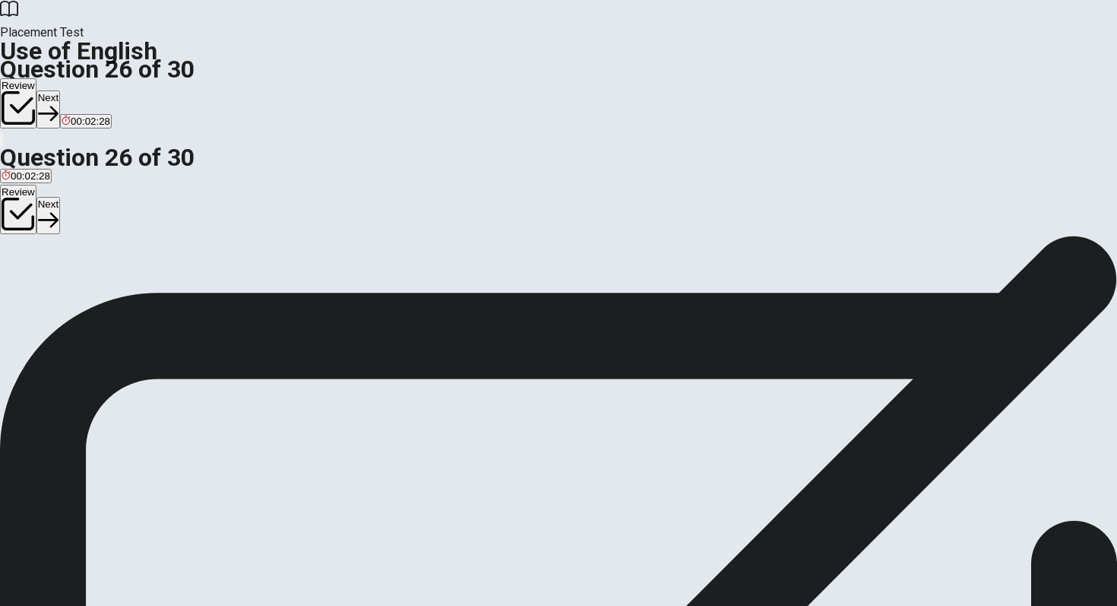
click at [436, 299] on div "A deny B ignore C question D verify" at bounding box center [558, 285] width 1117 height 27
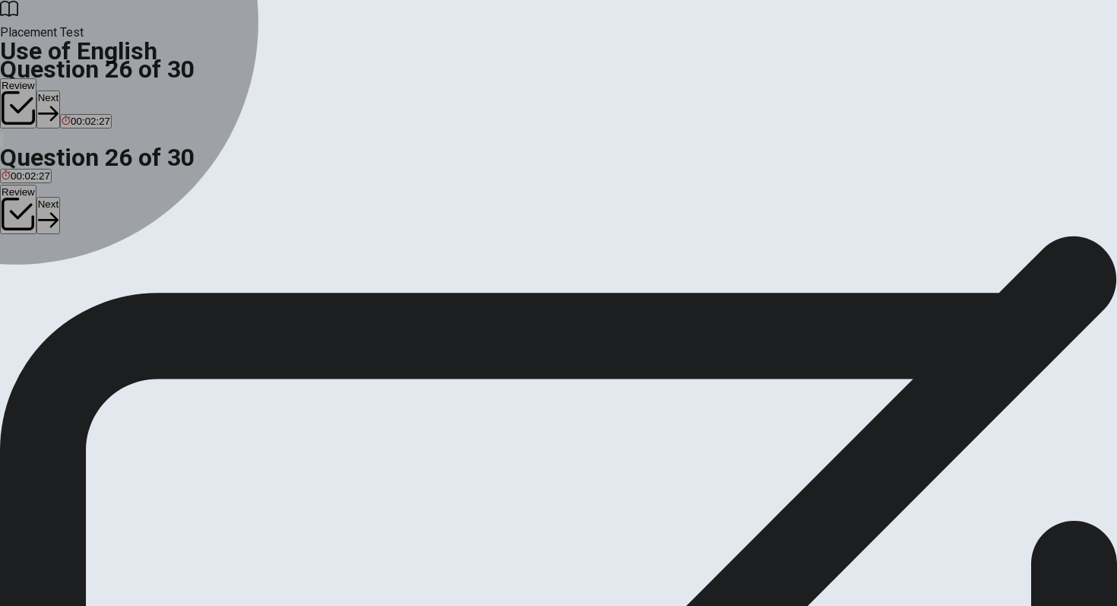
click at [123, 285] on div "D" at bounding box center [111, 279] width 24 height 11
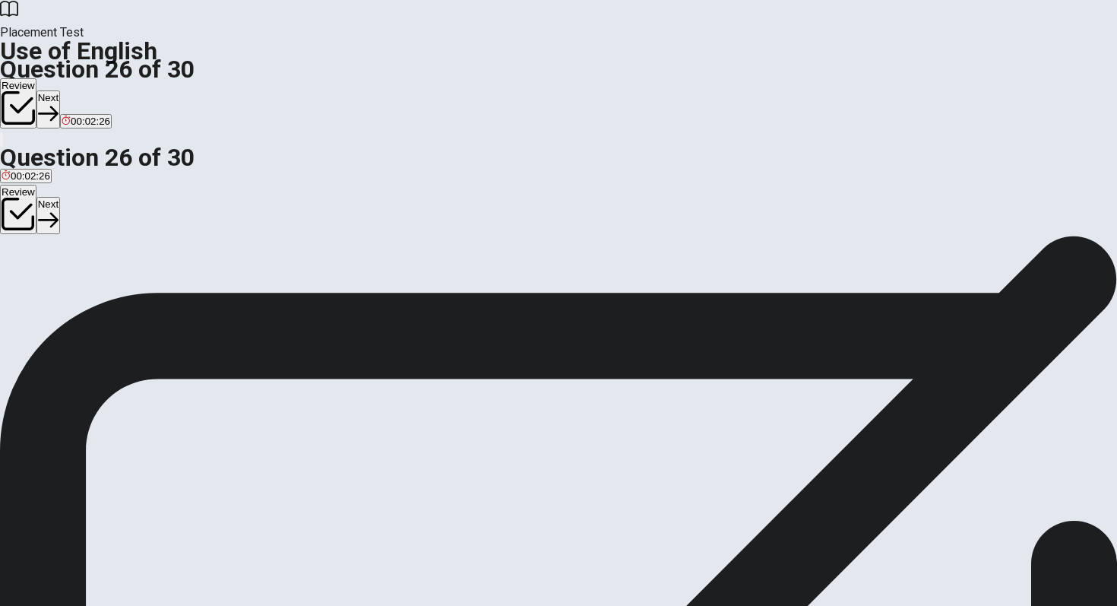
click at [816, 3] on div "Placement Test Use of English Question 26 of 30 Review Next 00:02:26" at bounding box center [558, 74] width 1117 height 148
click at [60, 90] on button "Next" at bounding box center [48, 108] width 24 height 37
click at [247, 298] on button "D an answer to a problem" at bounding box center [192, 285] width 109 height 26
click at [85, 90] on button "Next" at bounding box center [74, 108] width 24 height 37
click at [144, 285] on div "D" at bounding box center [134, 279] width 19 height 11
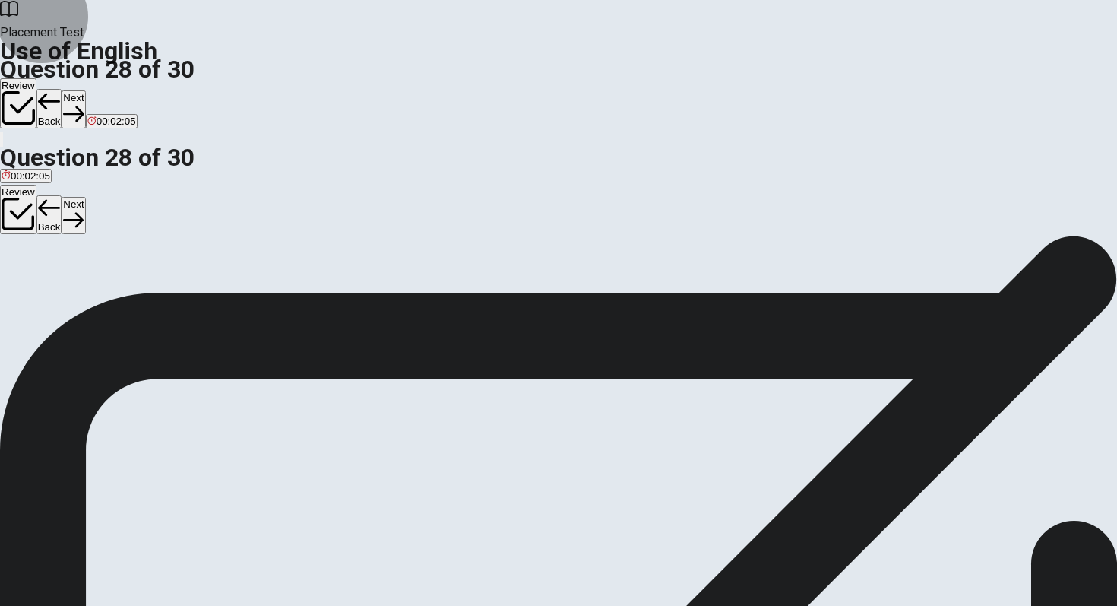
click at [85, 90] on button "Next" at bounding box center [74, 108] width 24 height 37
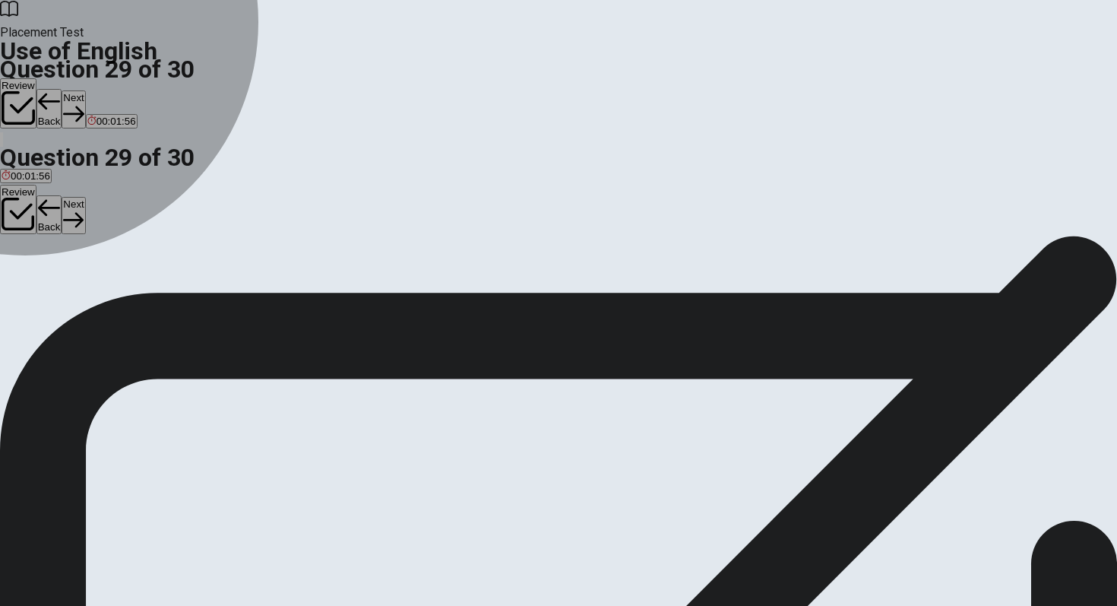
click at [55, 274] on div "A" at bounding box center [28, 279] width 53 height 11
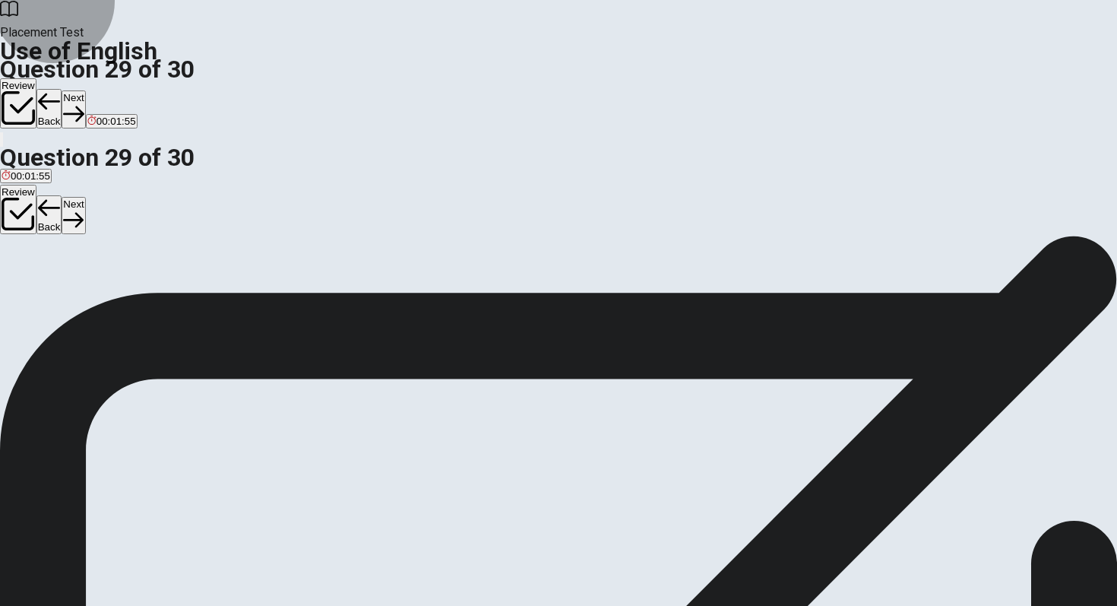
click at [85, 90] on button "Next" at bounding box center [74, 108] width 24 height 37
click at [30, 285] on div "B" at bounding box center [26, 279] width 7 height 11
click at [85, 90] on button "Next" at bounding box center [74, 108] width 24 height 37
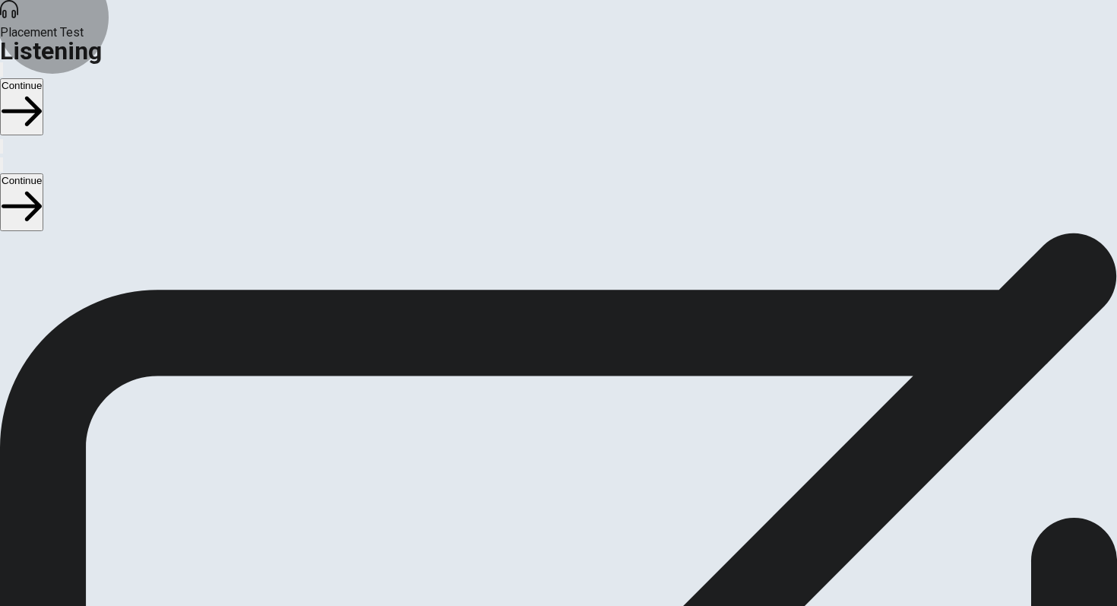
click at [43, 78] on button "Continue" at bounding box center [21, 106] width 43 height 57
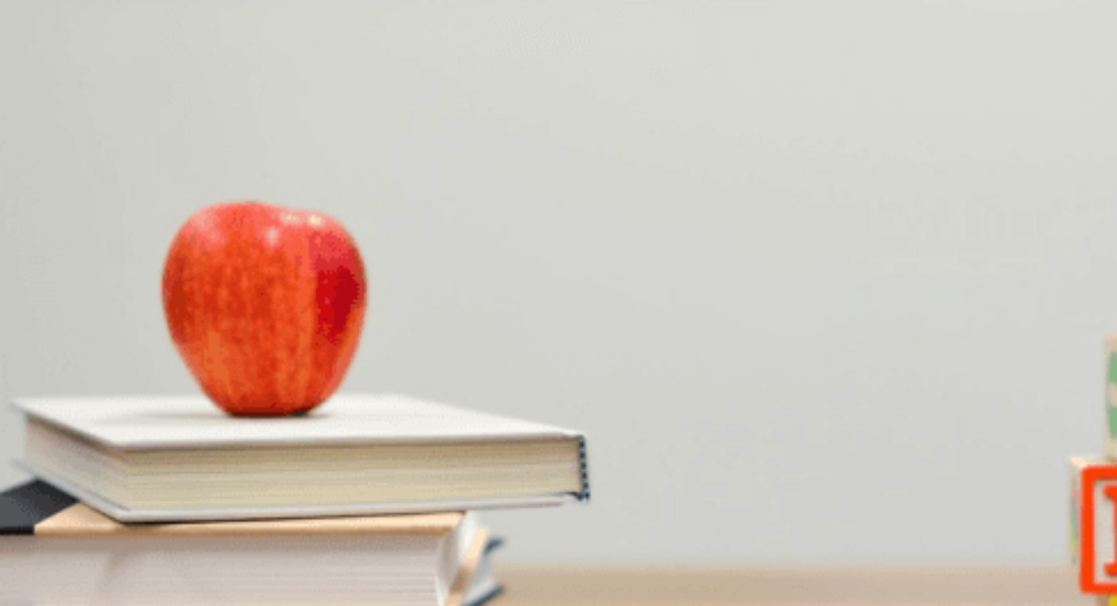
click at [175, 300] on span "It has beautiful views" at bounding box center [128, 305] width 94 height 11
click at [279, 364] on div "D" at bounding box center [250, 358] width 58 height 11
click at [315, 417] on div "D" at bounding box center [277, 422] width 76 height 11
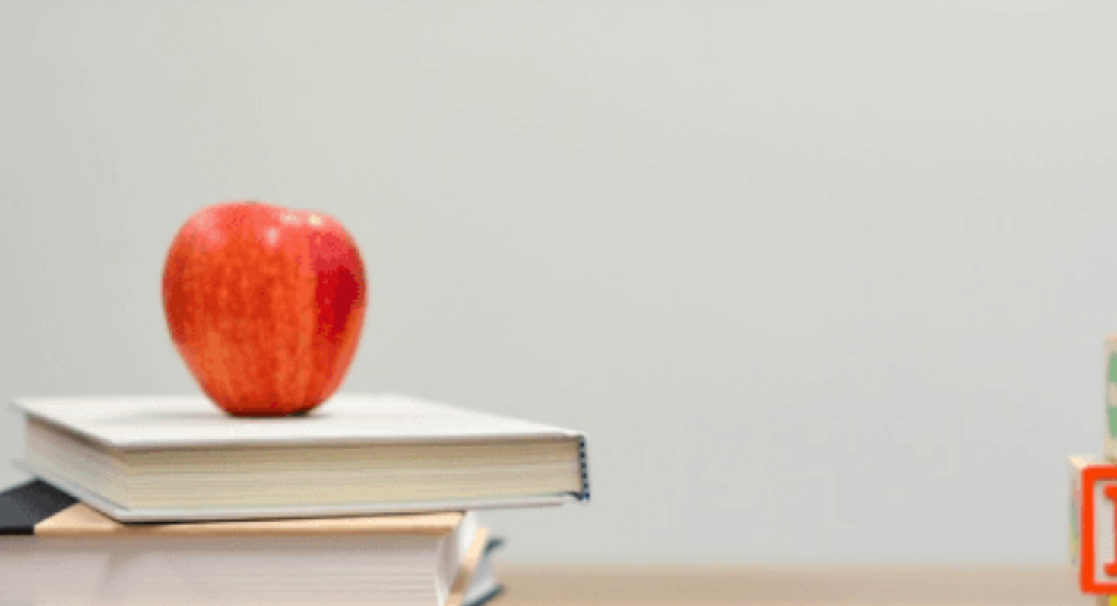
scroll to position [1037, 0]
click at [124, 480] on div "B" at bounding box center [99, 485] width 49 height 11
click at [79, 541] on span "Hiking" at bounding box center [65, 561] width 28 height 11
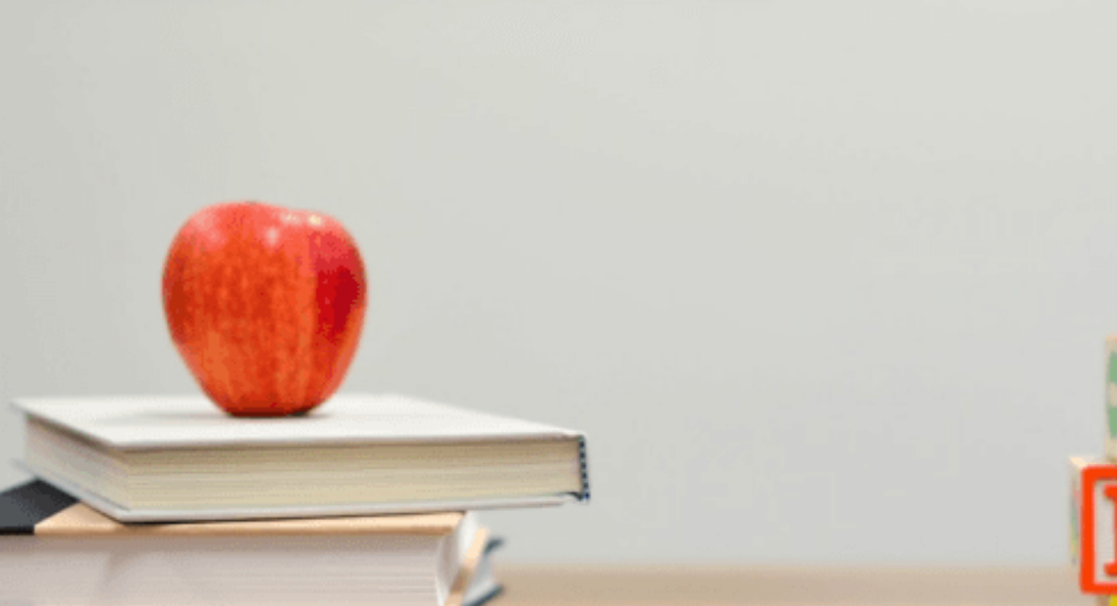
click at [43, 78] on button "Continue" at bounding box center [21, 106] width 43 height 57
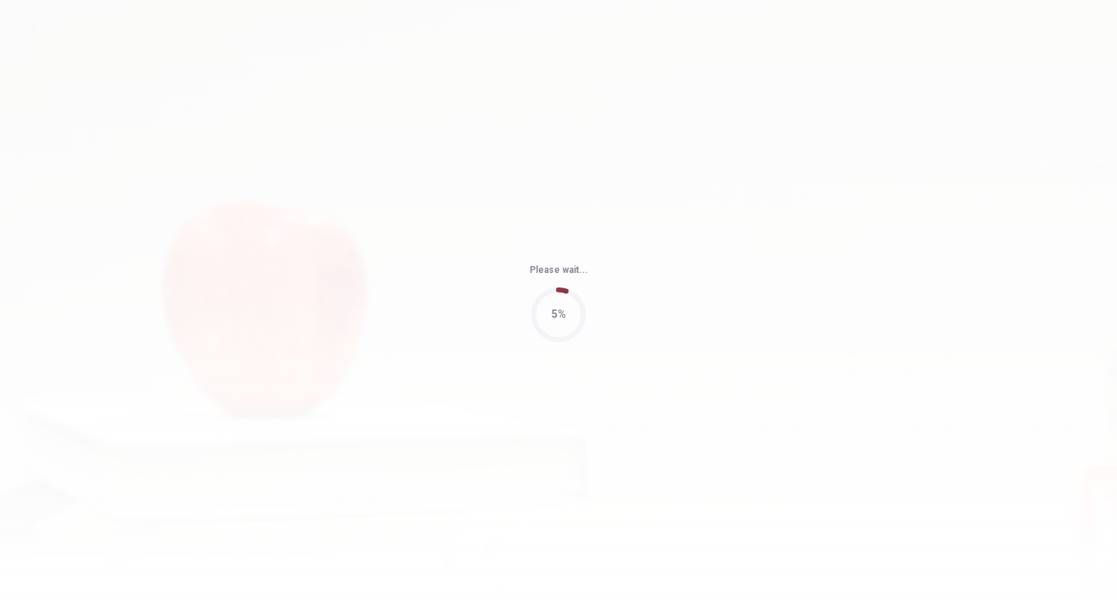
type input "70"
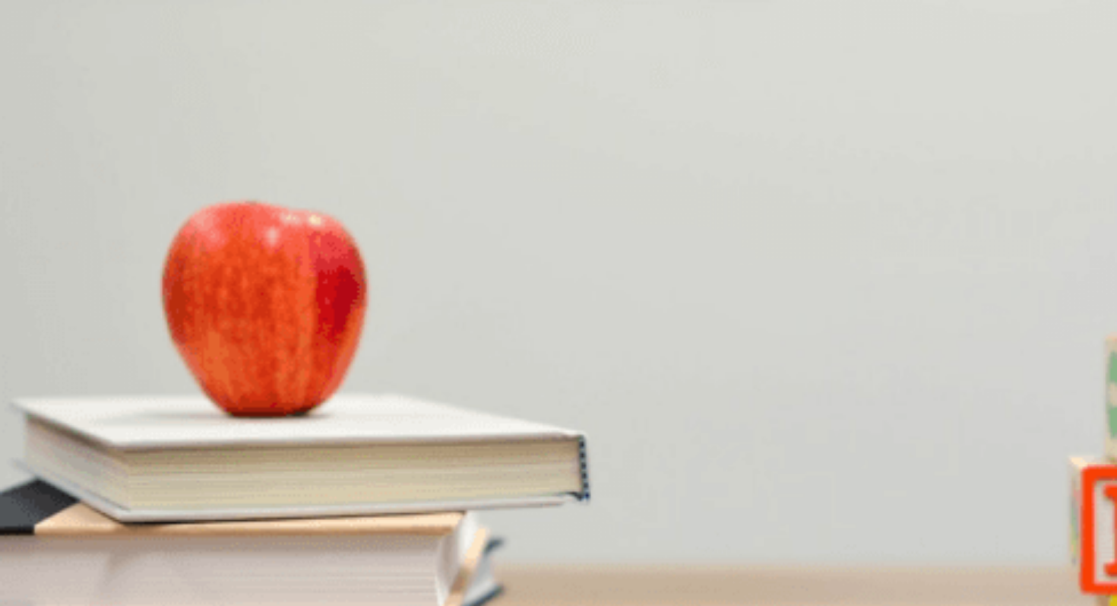
scroll to position [0, 0]
click at [333, 300] on div "D" at bounding box center [288, 294] width 89 height 11
click at [207, 428] on span "A blanket and sandwiches" at bounding box center [148, 433] width 117 height 11
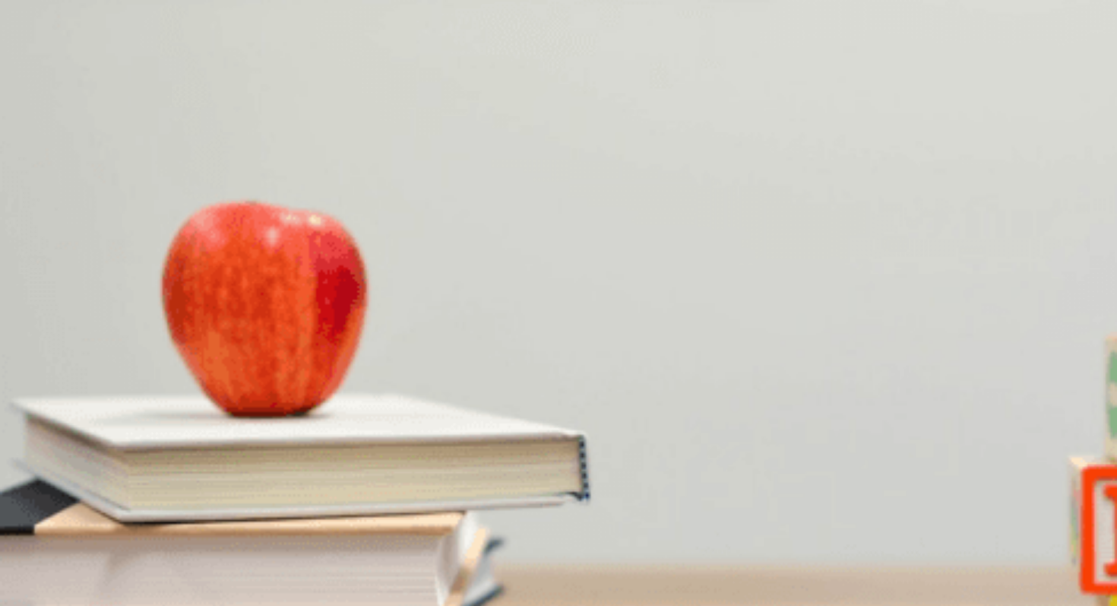
click at [224, 503] on span "Snacks and drinks" at bounding box center [182, 497] width 83 height 11
click at [193, 541] on span "Have a picnic" at bounding box center [162, 561] width 61 height 11
click at [561, 379] on div "A At a café B At the mountains C At a park D At the beach" at bounding box center [558, 364] width 1117 height 27
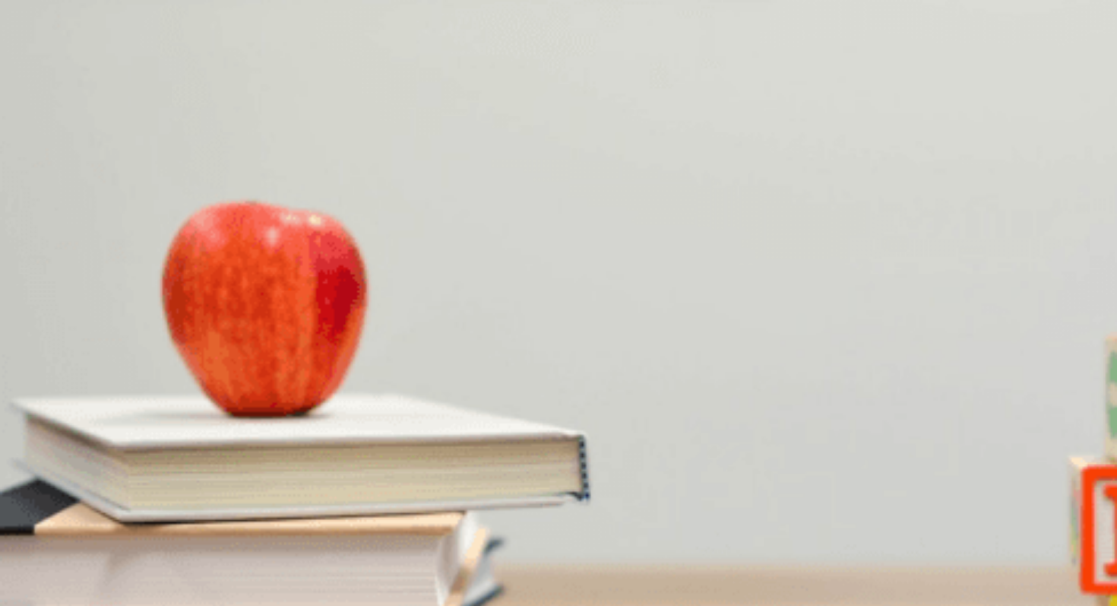
click at [166, 377] on button "C At a park" at bounding box center [143, 364] width 43 height 26
click at [226, 377] on button "D At the beach" at bounding box center [196, 364] width 60 height 26
click at [166, 351] on button "C At a park" at bounding box center [143, 364] width 43 height 26
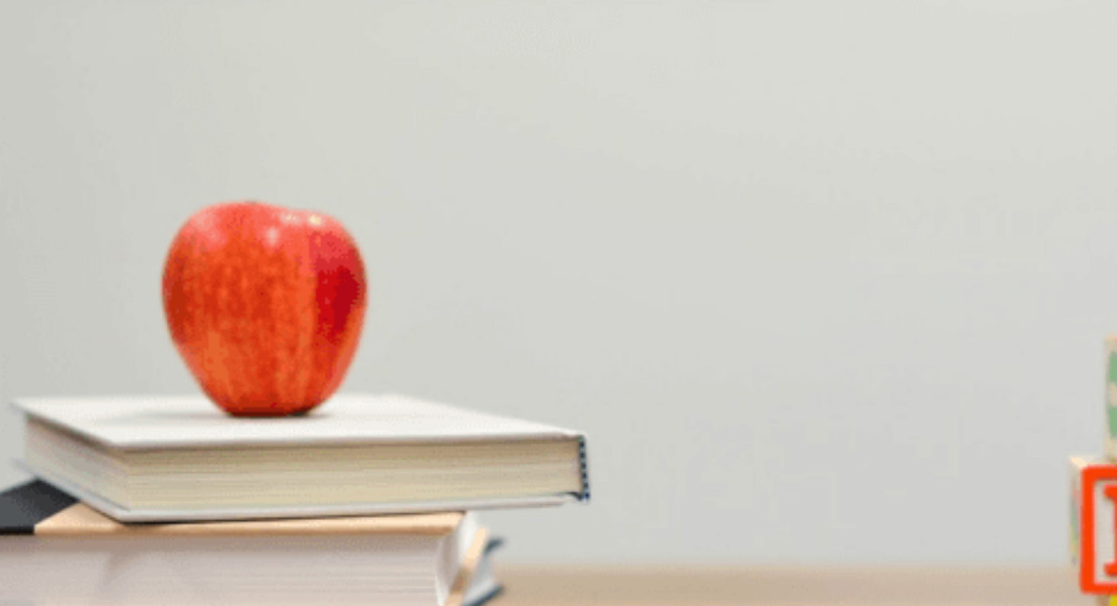
scroll to position [0, 0]
click at [43, 78] on button "Continue" at bounding box center [21, 106] width 43 height 57
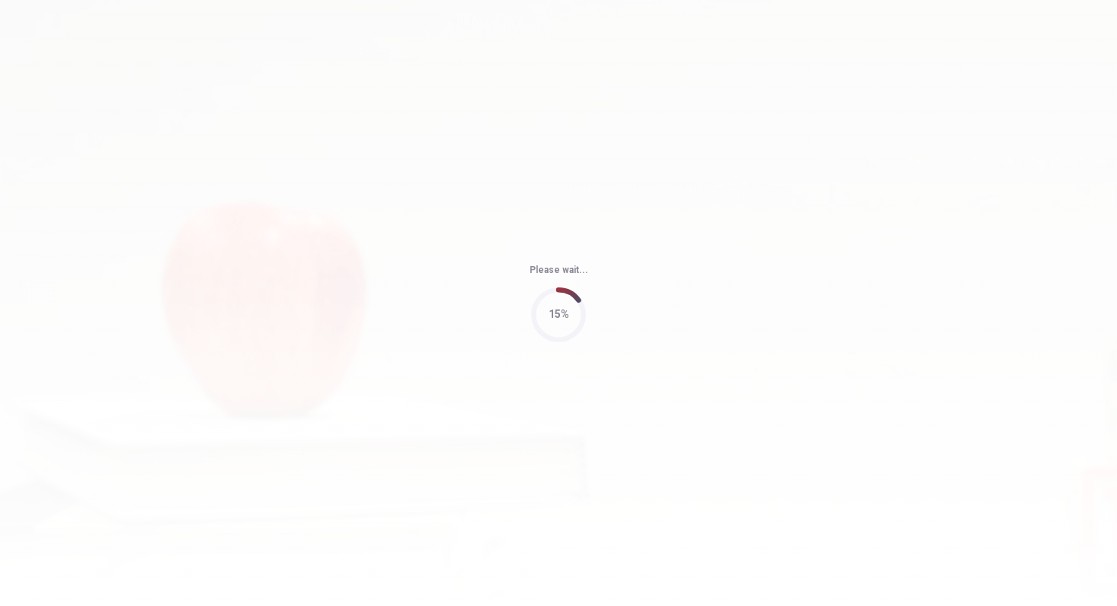
type input "52"
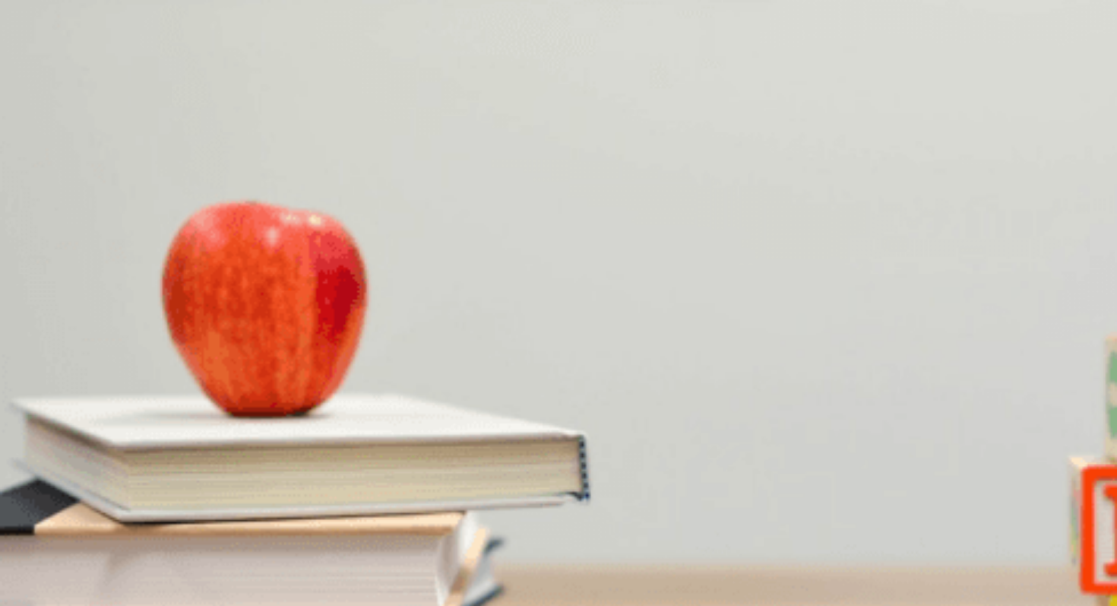
click at [141, 300] on div "D" at bounding box center [130, 294] width 23 height 11
click at [178, 364] on div "B" at bounding box center [130, 358] width 96 height 11
click at [66, 417] on div "A" at bounding box center [34, 422] width 65 height 11
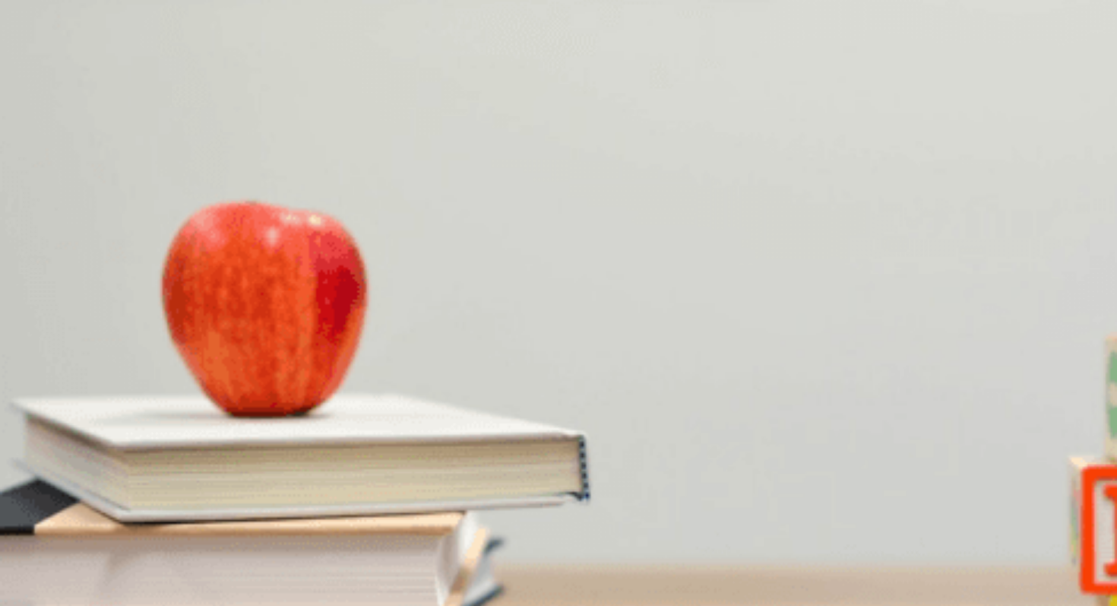
click at [138, 415] on button "B Weight training" at bounding box center [103, 428] width 71 height 26
click at [240, 541] on div "C" at bounding box center [196, 549] width 88 height 11
click at [323, 428] on span "A beginner workout routine" at bounding box center [262, 433] width 121 height 11
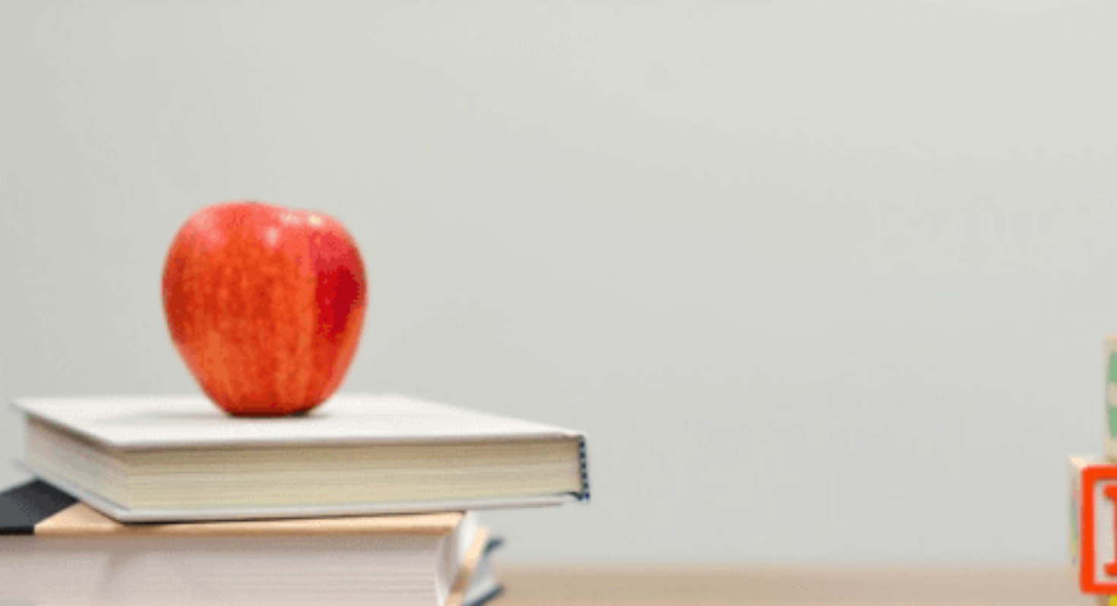
scroll to position [1045, 0]
click at [131, 479] on button "A It’s helping her energy levels" at bounding box center [65, 492] width 131 height 26
click at [43, 78] on button "Continue" at bounding box center [21, 106] width 43 height 57
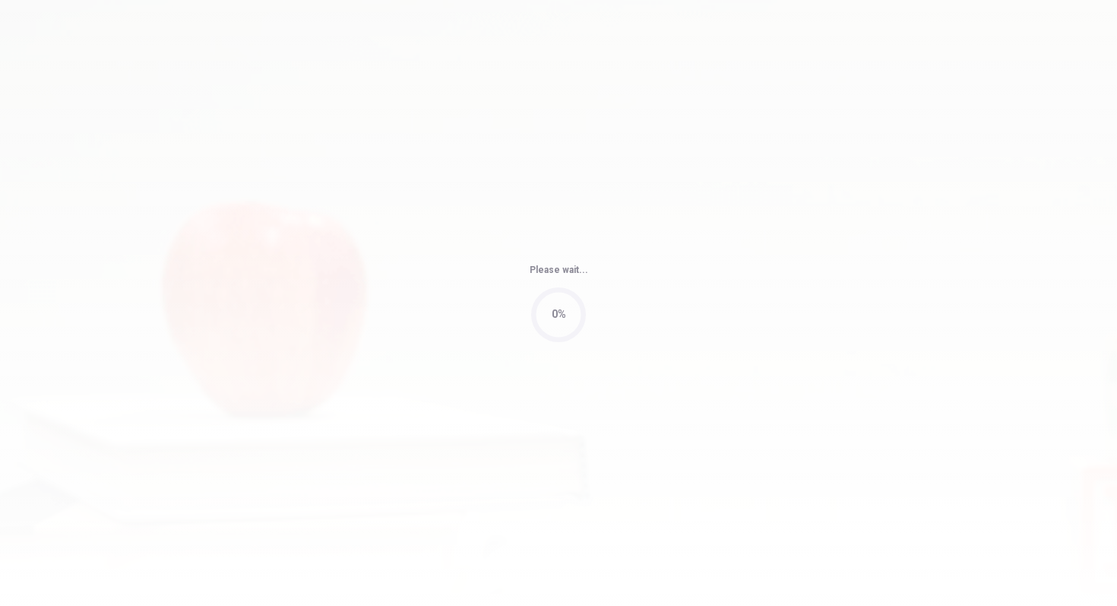
type input "67"
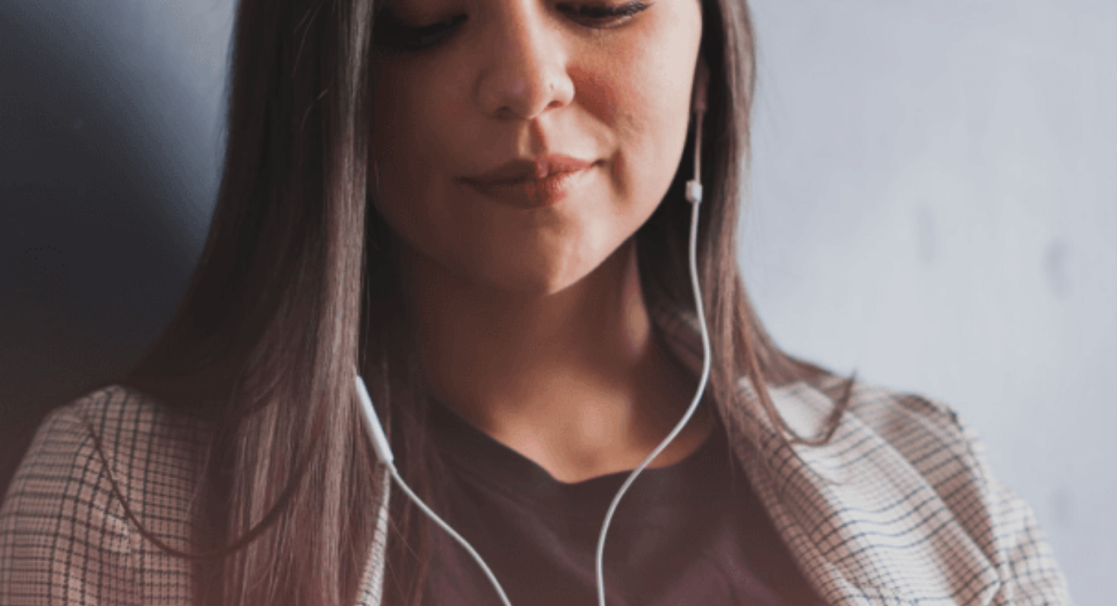
scroll to position [0, 0]
click at [43, 78] on button "Continue" at bounding box center [21, 106] width 43 height 57
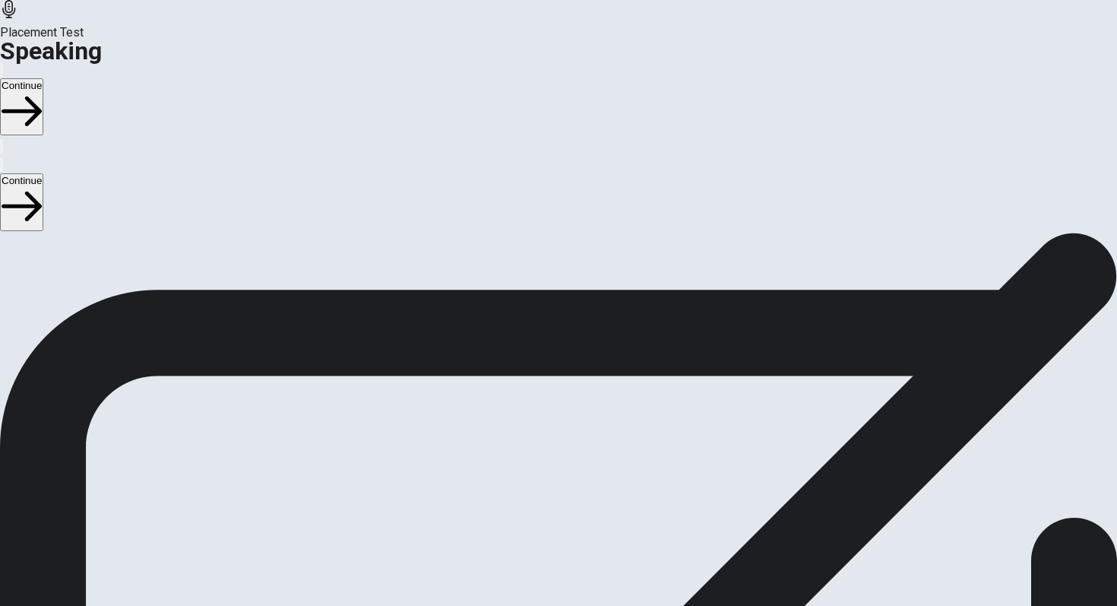
scroll to position [215, 0]
click at [577, 375] on icon at bounding box center [557, 402] width 39 height 54
click at [581, 269] on icon at bounding box center [559, 292] width 46 height 46
click at [591, 320] on button "Record Again" at bounding box center [559, 357] width 64 height 74
click at [43, 78] on button "Continue" at bounding box center [21, 106] width 43 height 57
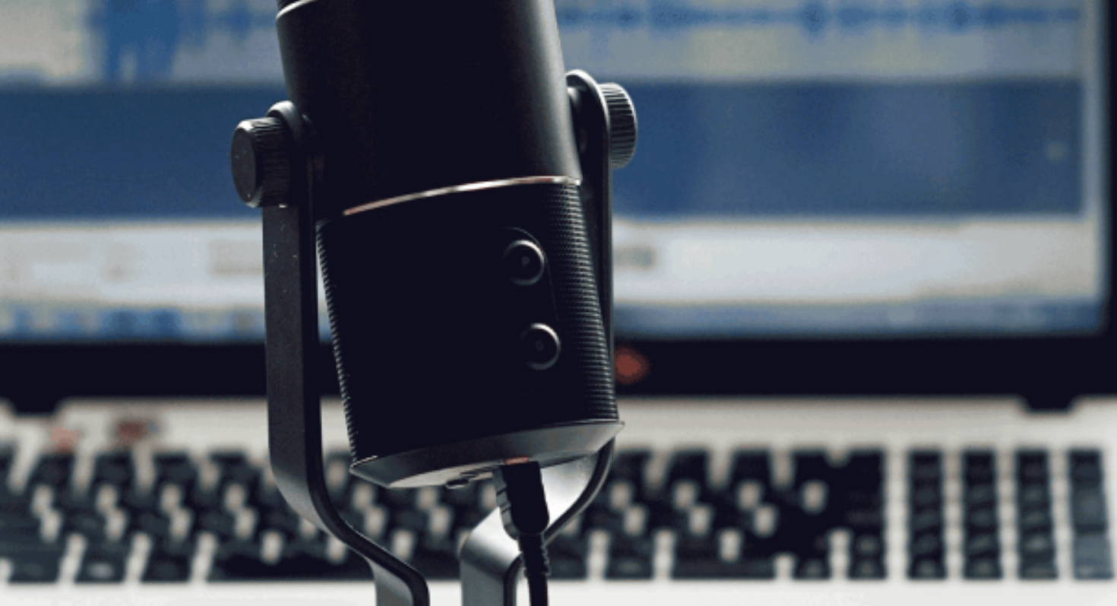
click at [43, 78] on button "Continue" at bounding box center [21, 106] width 43 height 57
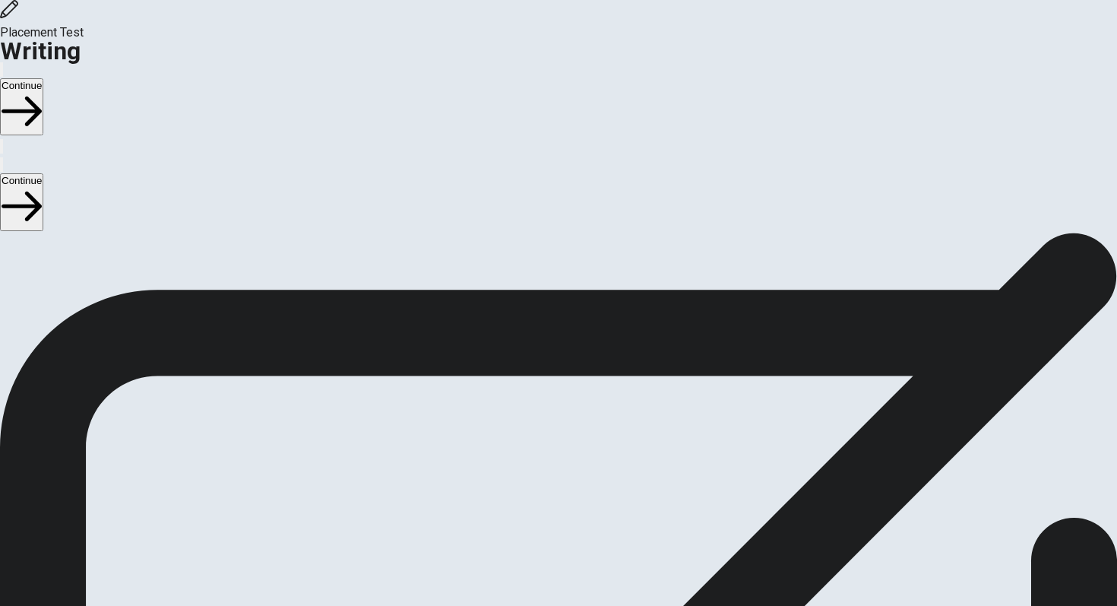
scroll to position [8, 0]
click at [43, 78] on button "Continue" at bounding box center [21, 106] width 43 height 57
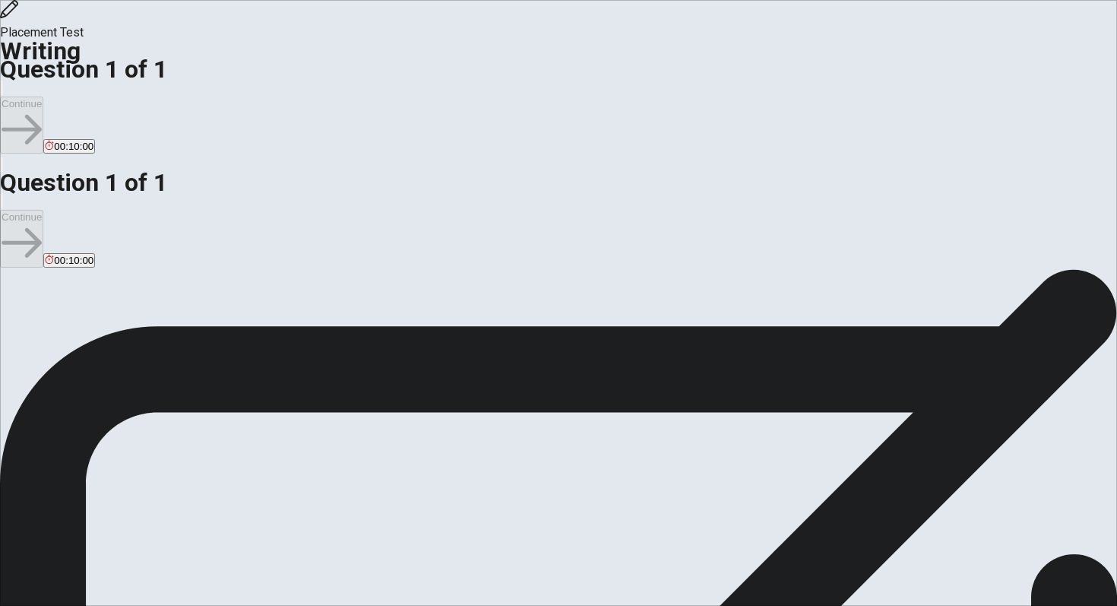
type textarea "u"
type textarea "I"
type textarea "W"
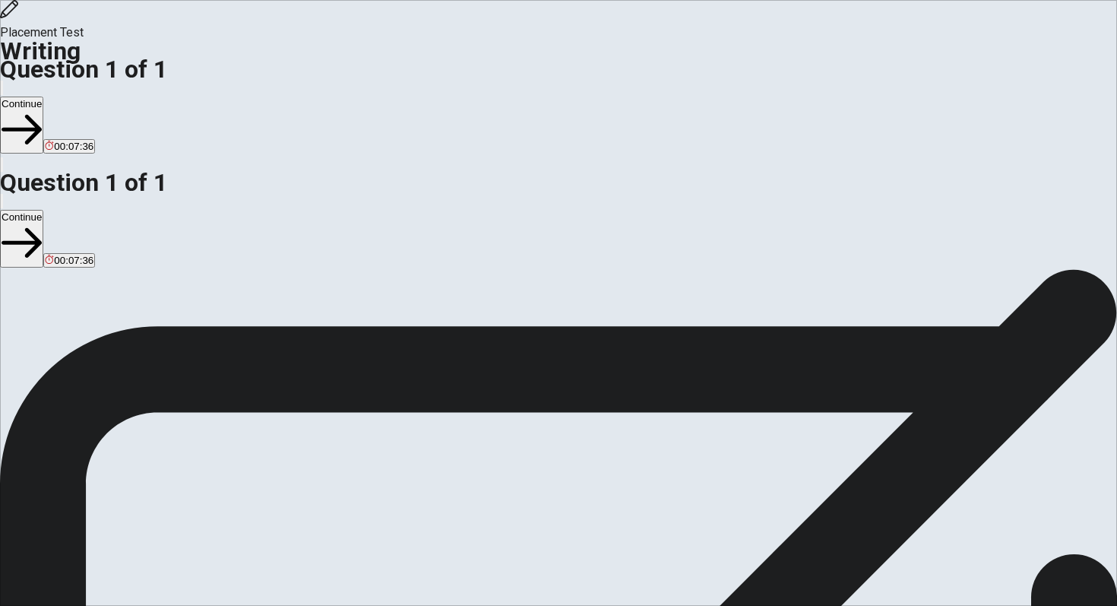
type textarea "Y"
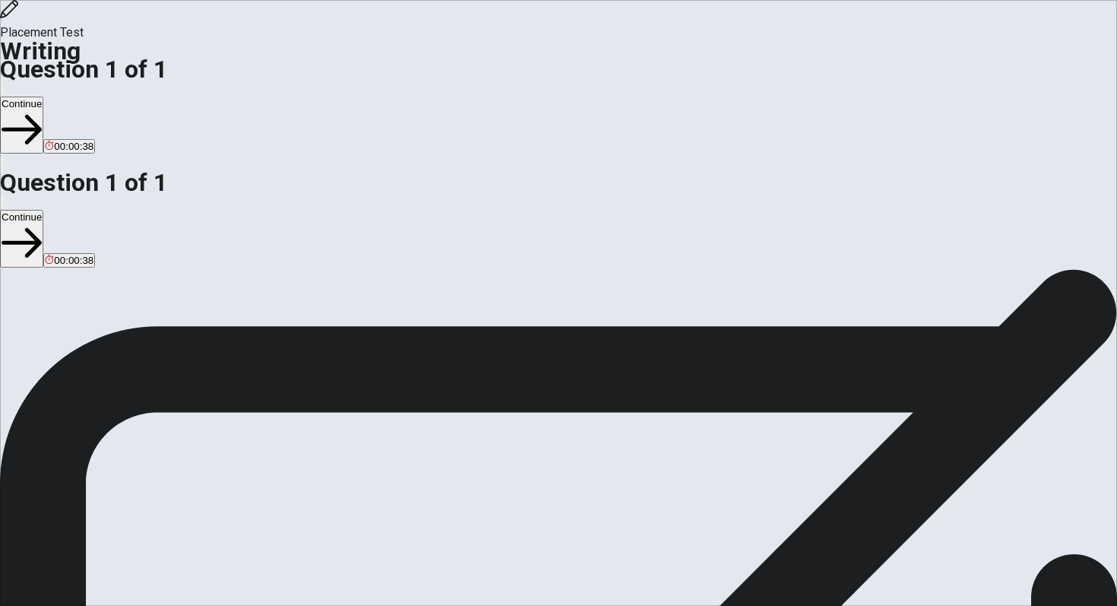
type textarea "I enjoy do yoga, There have some reason. First, When I do yoga, I can focous on…"
click at [43, 97] on button "Continue" at bounding box center [21, 125] width 43 height 57
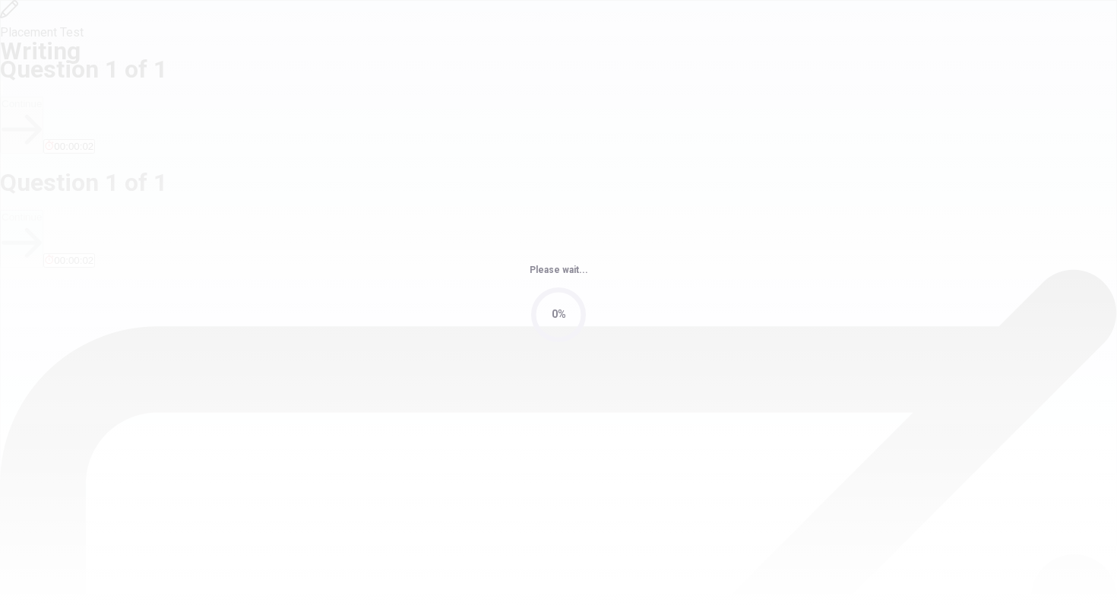
scroll to position [0, 0]
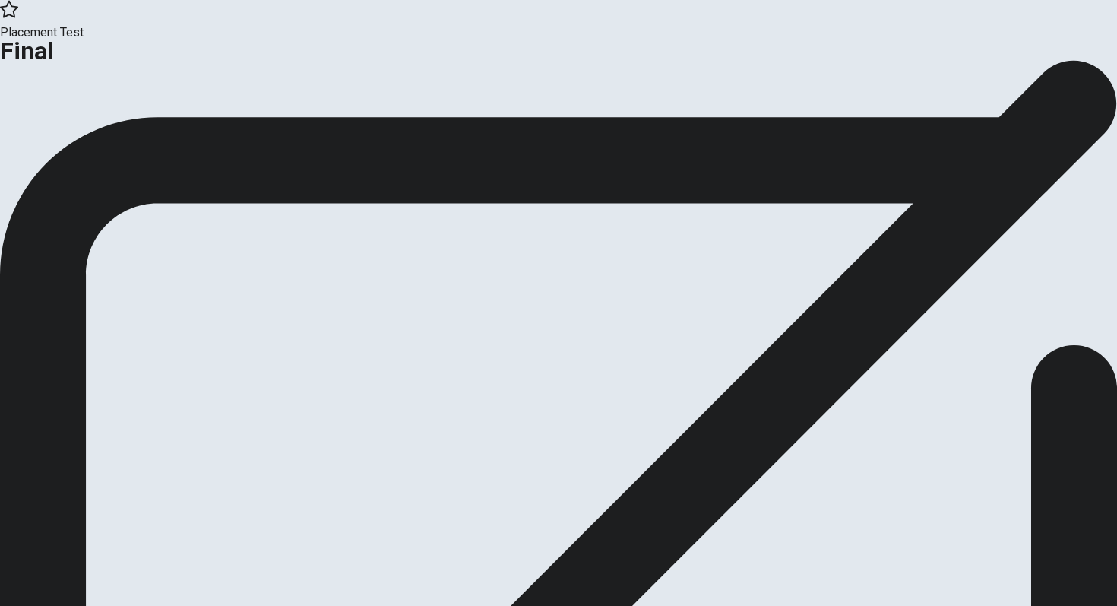
click at [560, 137] on div "Continue" at bounding box center [558, 126] width 1117 height 22
click at [62, 135] on button "Continue" at bounding box center [31, 125] width 62 height 21
